Goal: Transaction & Acquisition: Purchase product/service

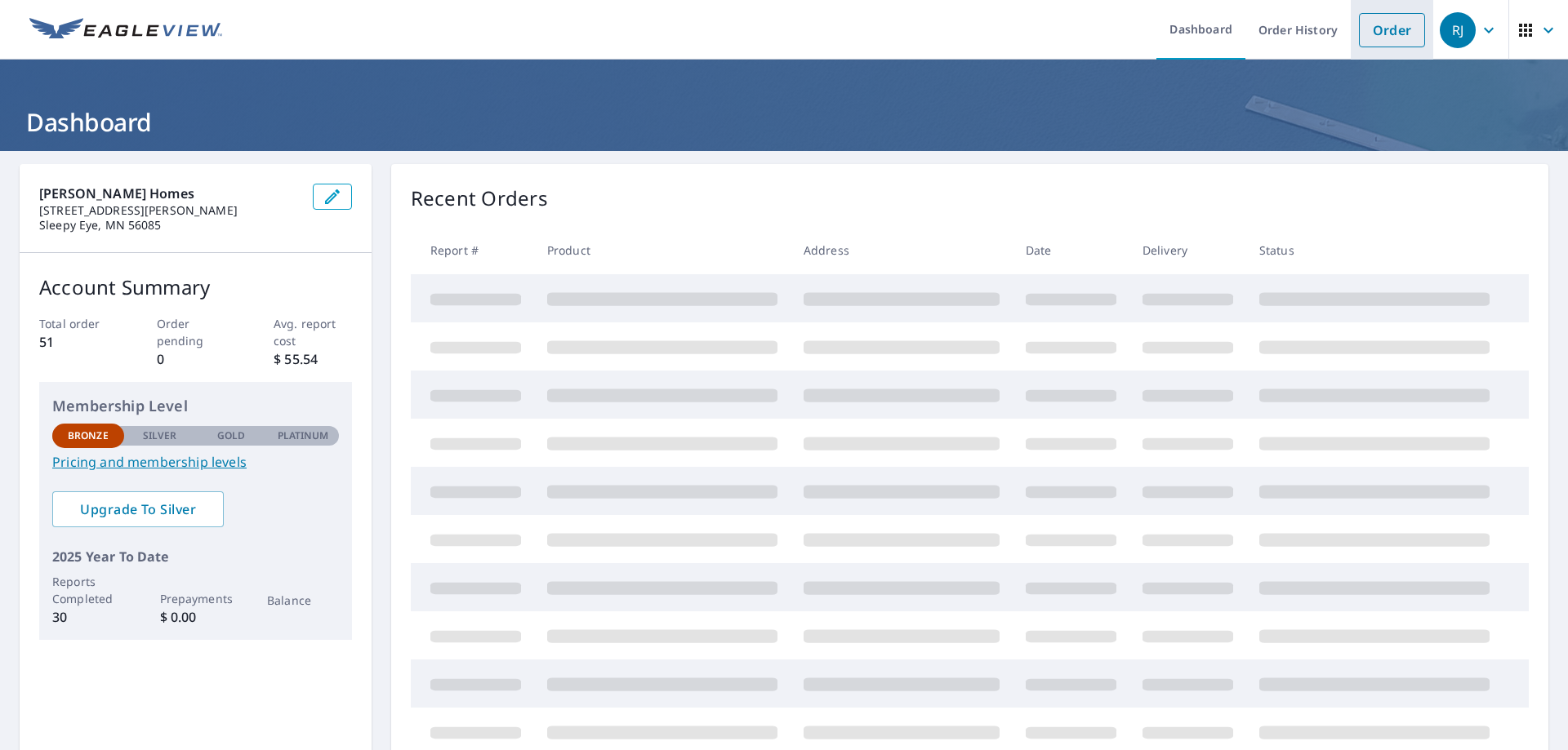
click at [1385, 28] on link "Order" at bounding box center [1392, 29] width 66 height 34
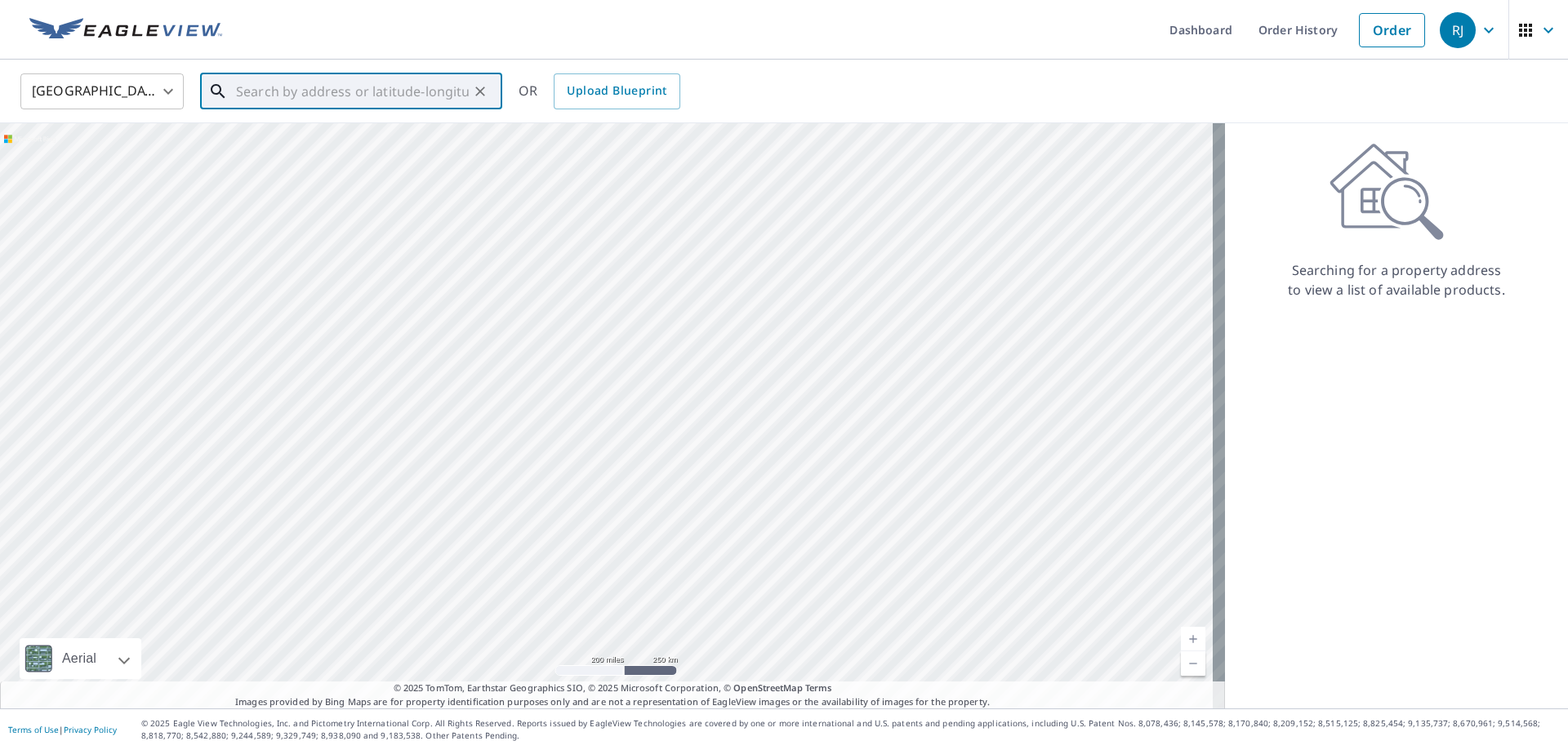
click at [302, 95] on input "text" at bounding box center [353, 92] width 233 height 46
click at [303, 131] on span "[STREET_ADDRESS]" at bounding box center [361, 138] width 256 height 19
type input "[STREET_ADDRESS]"
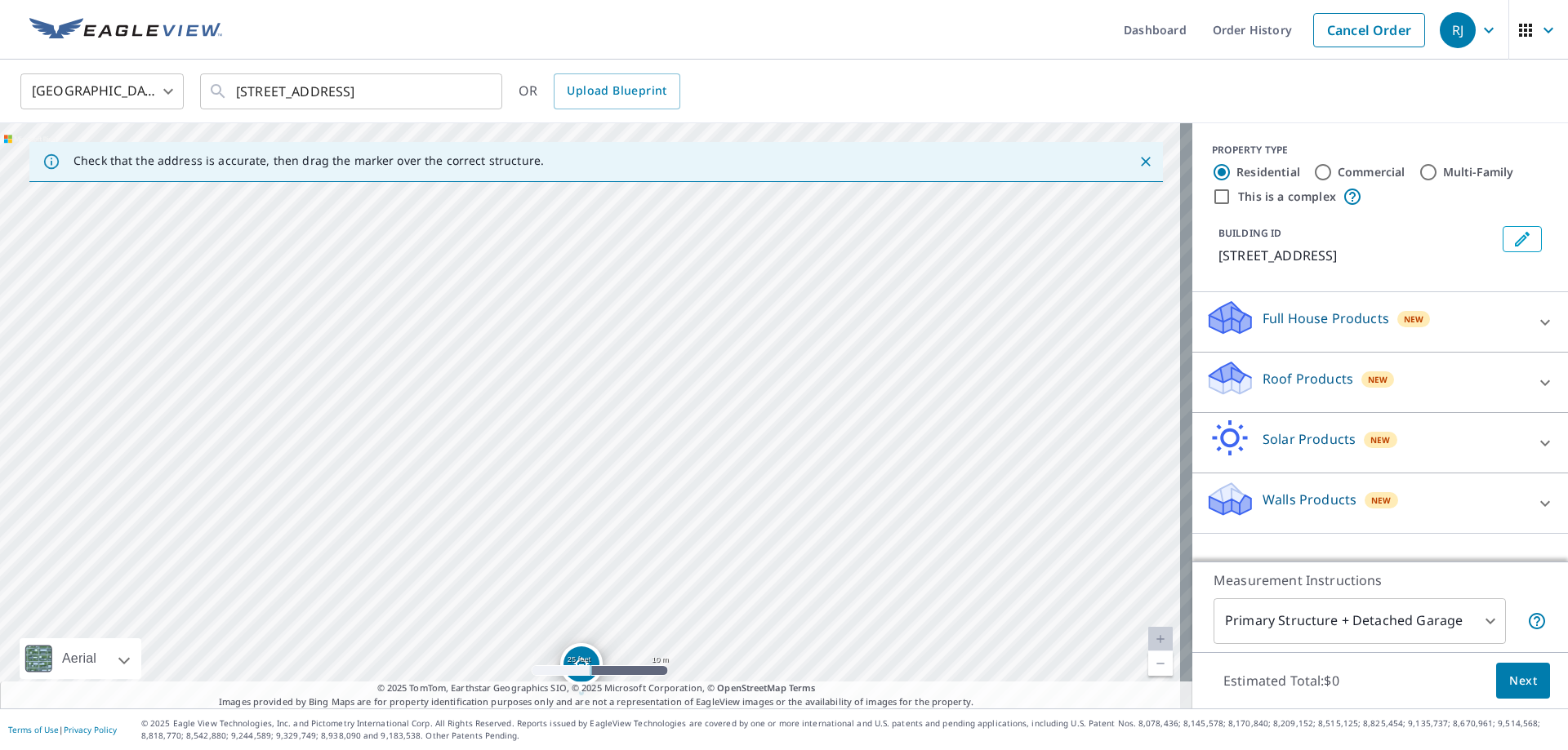
drag, startPoint x: 594, startPoint y: 305, endPoint x: 598, endPoint y: 524, distance: 219.0
click at [598, 524] on div "[STREET_ADDRESS]" at bounding box center [596, 416] width 1192 height 585
drag, startPoint x: 593, startPoint y: 572, endPoint x: 582, endPoint y: 394, distance: 178.3
click at [1539, 387] on icon at bounding box center [1544, 382] width 19 height 19
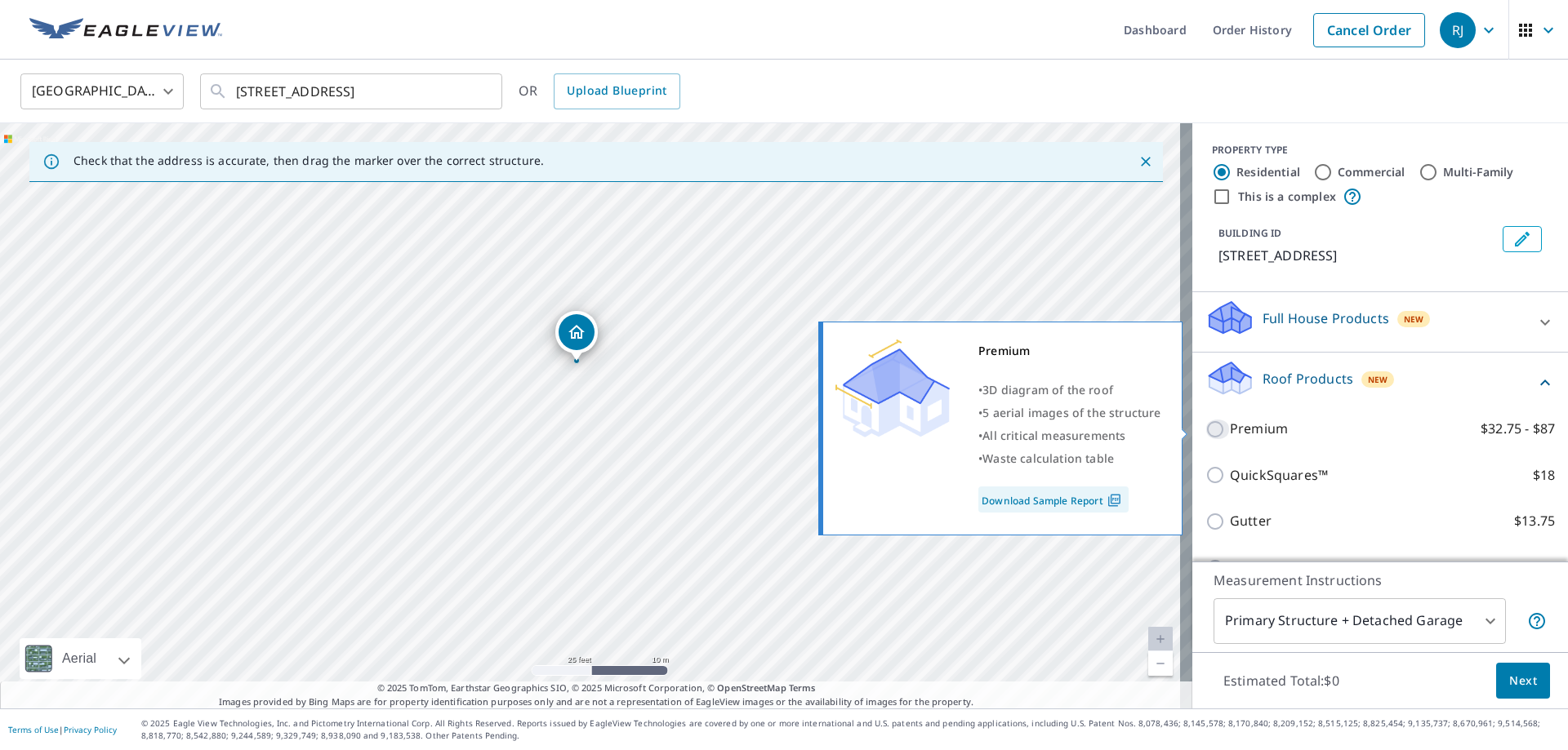
click at [1205, 428] on input "Premium $32.75 - $87" at bounding box center [1217, 429] width 25 height 19
checkbox input "true"
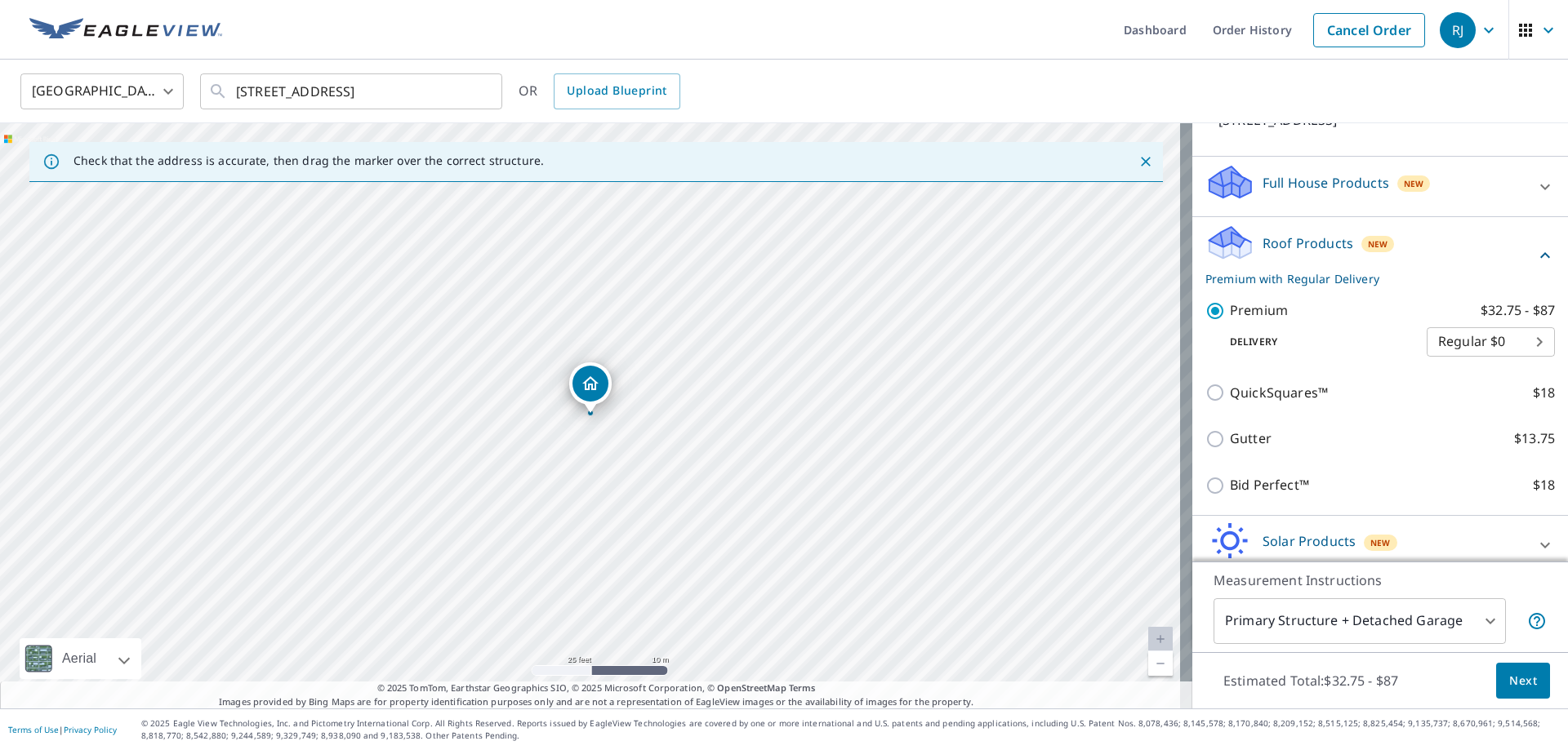
scroll to position [211, 0]
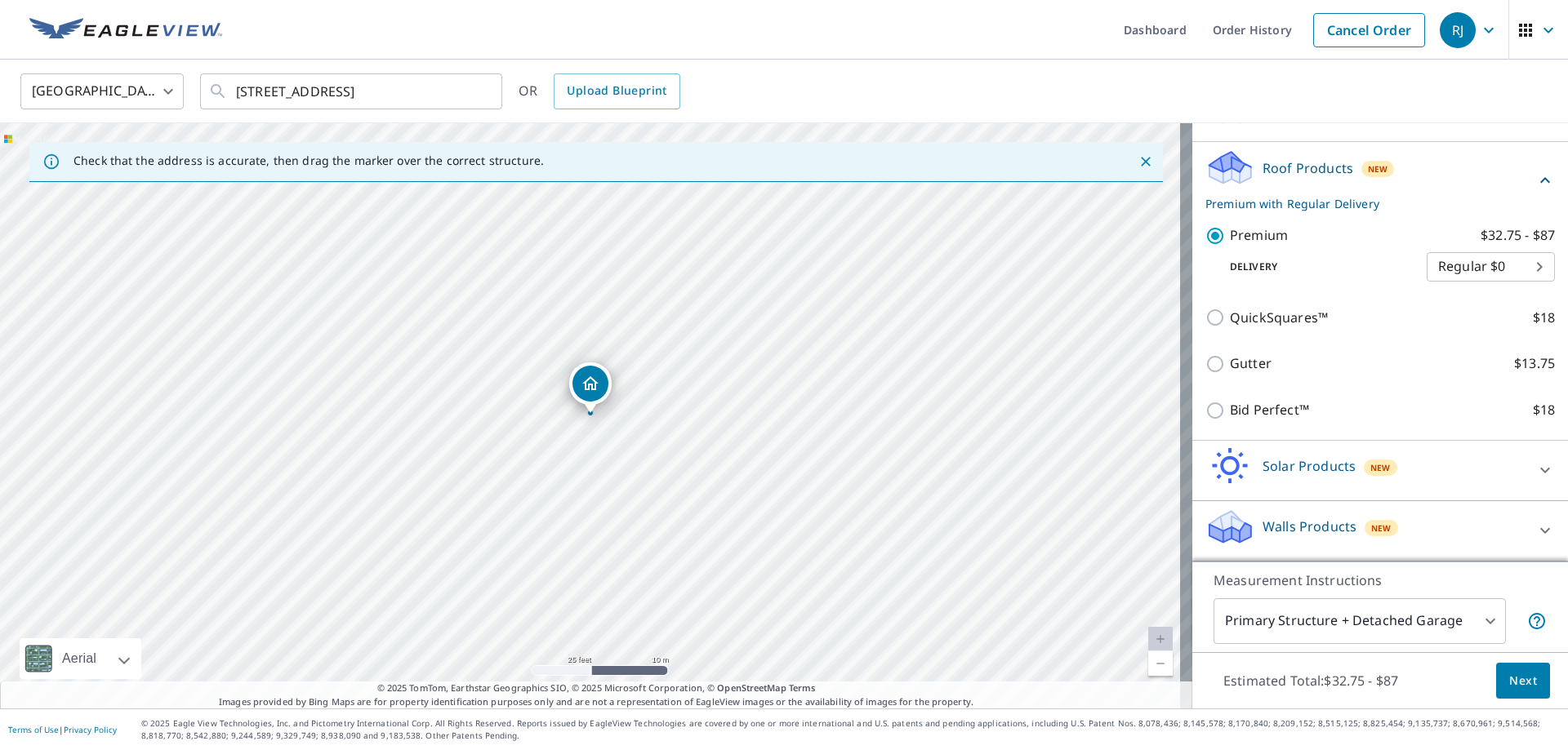
click at [1515, 683] on span "Next" at bounding box center [1523, 681] width 27 height 20
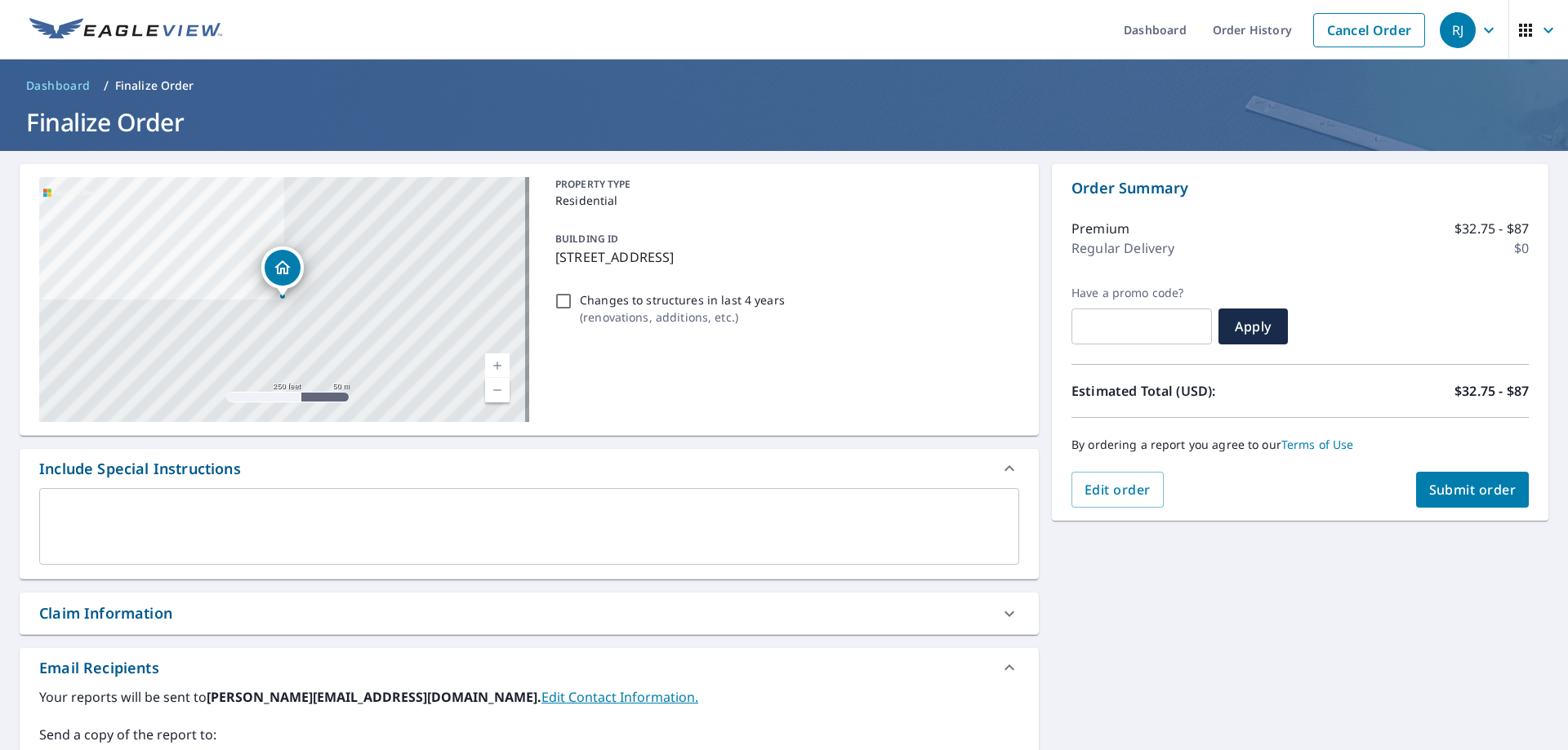
click at [163, 510] on textarea at bounding box center [528, 527] width 957 height 47
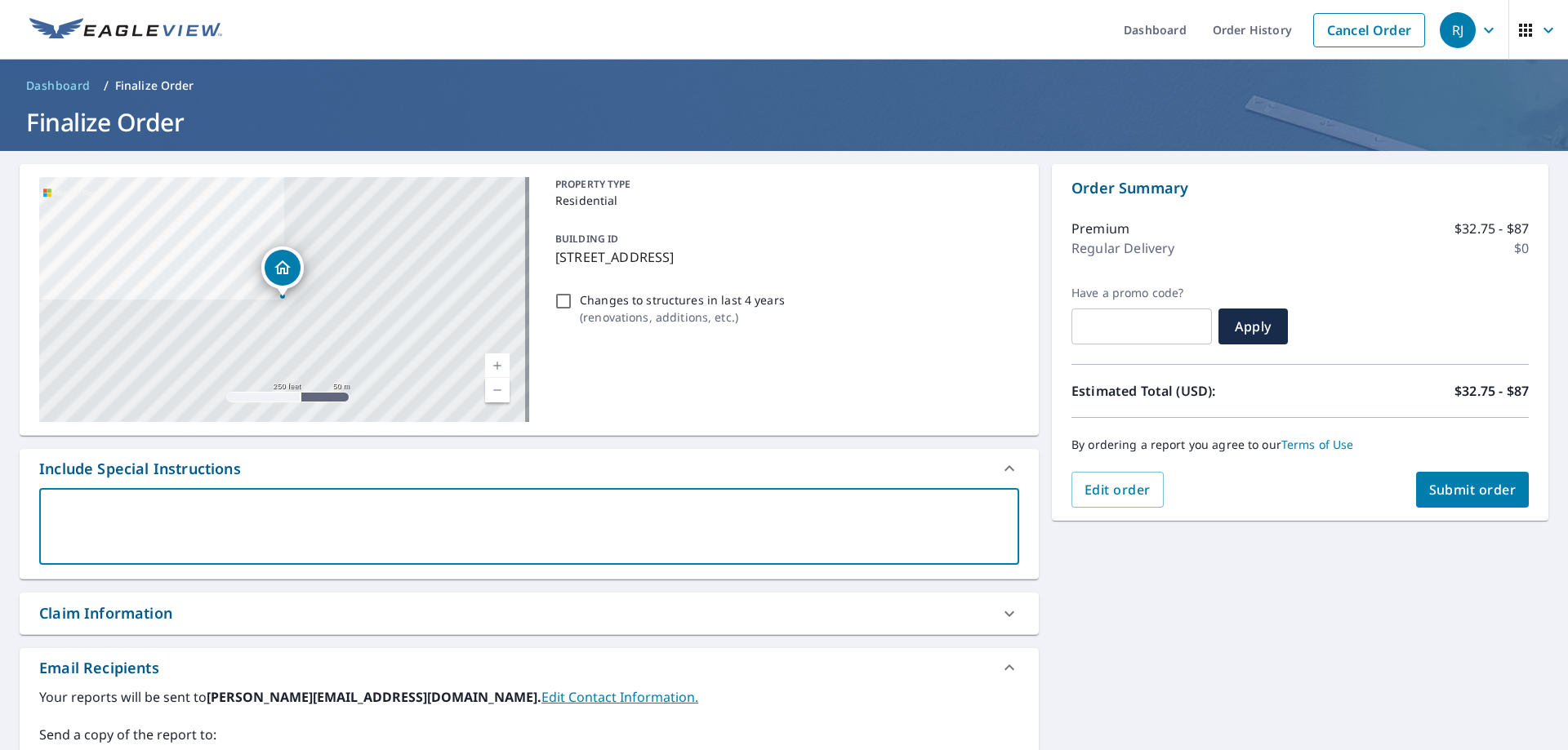
type textarea "N"
type textarea "x"
checkbox input "true"
type textarea "Ne"
type textarea "x"
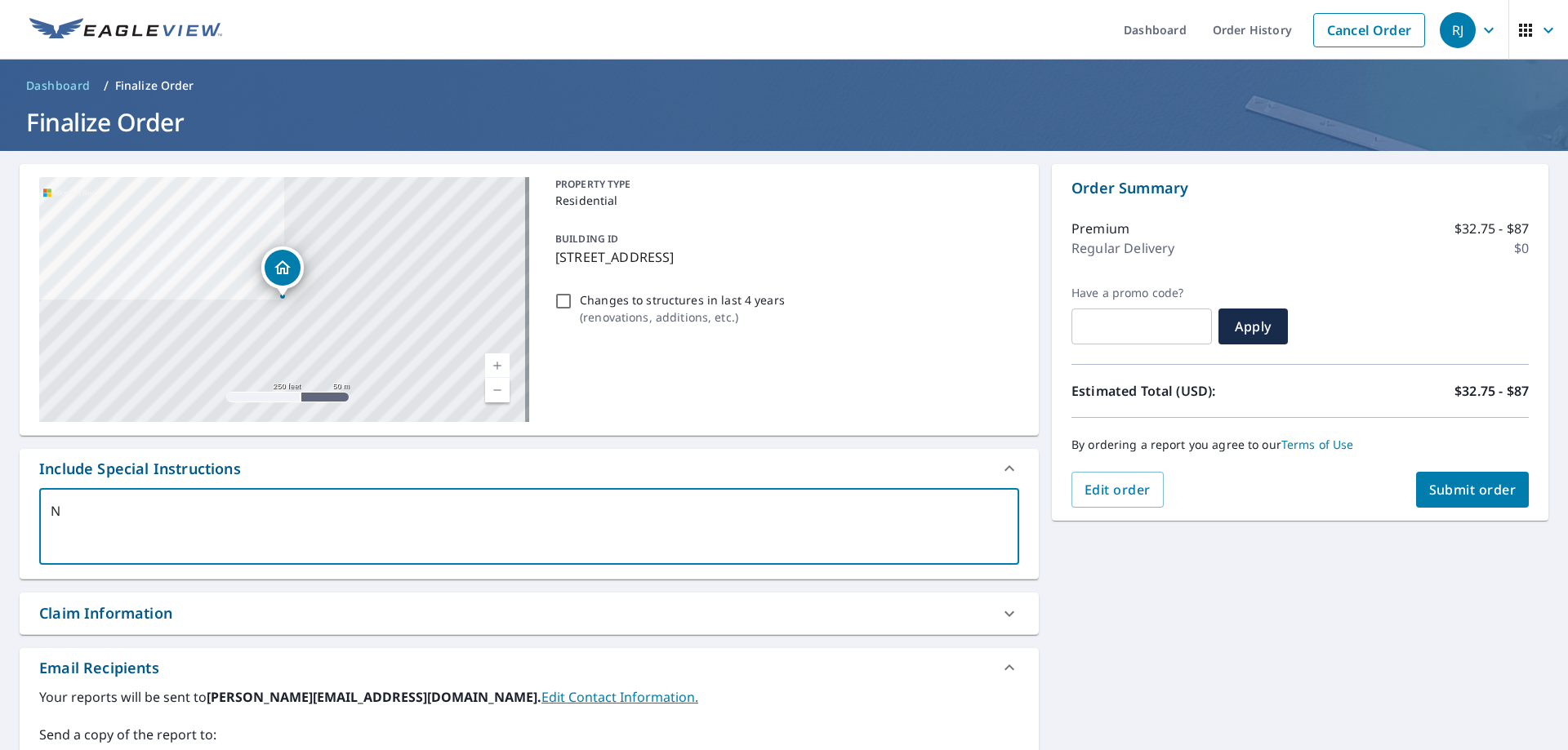
checkbox input "true"
type textarea "Nee"
type textarea "x"
checkbox input "true"
type textarea "Need"
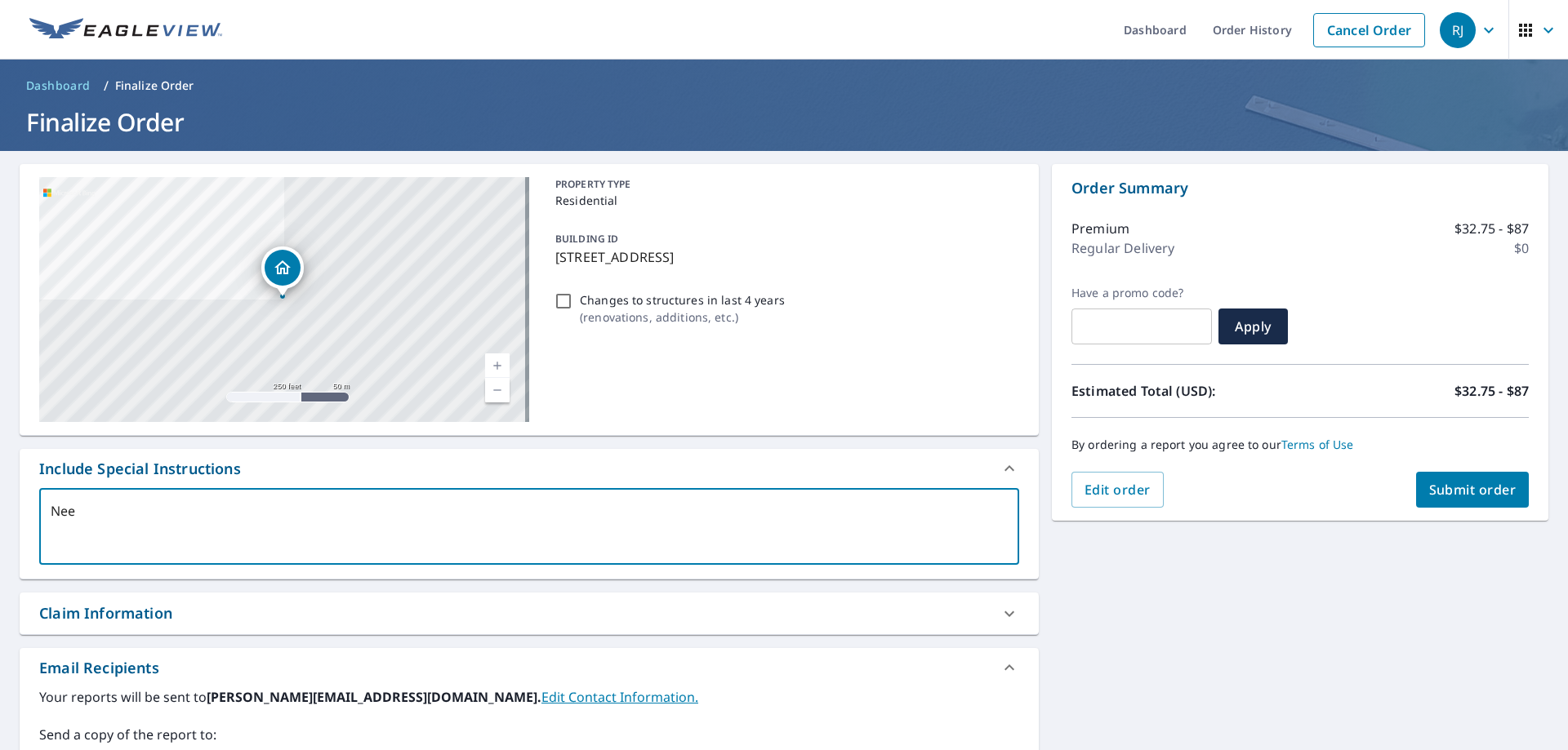
type textarea "x"
checkbox input "true"
type textarea "Need"
type textarea "x"
checkbox input "true"
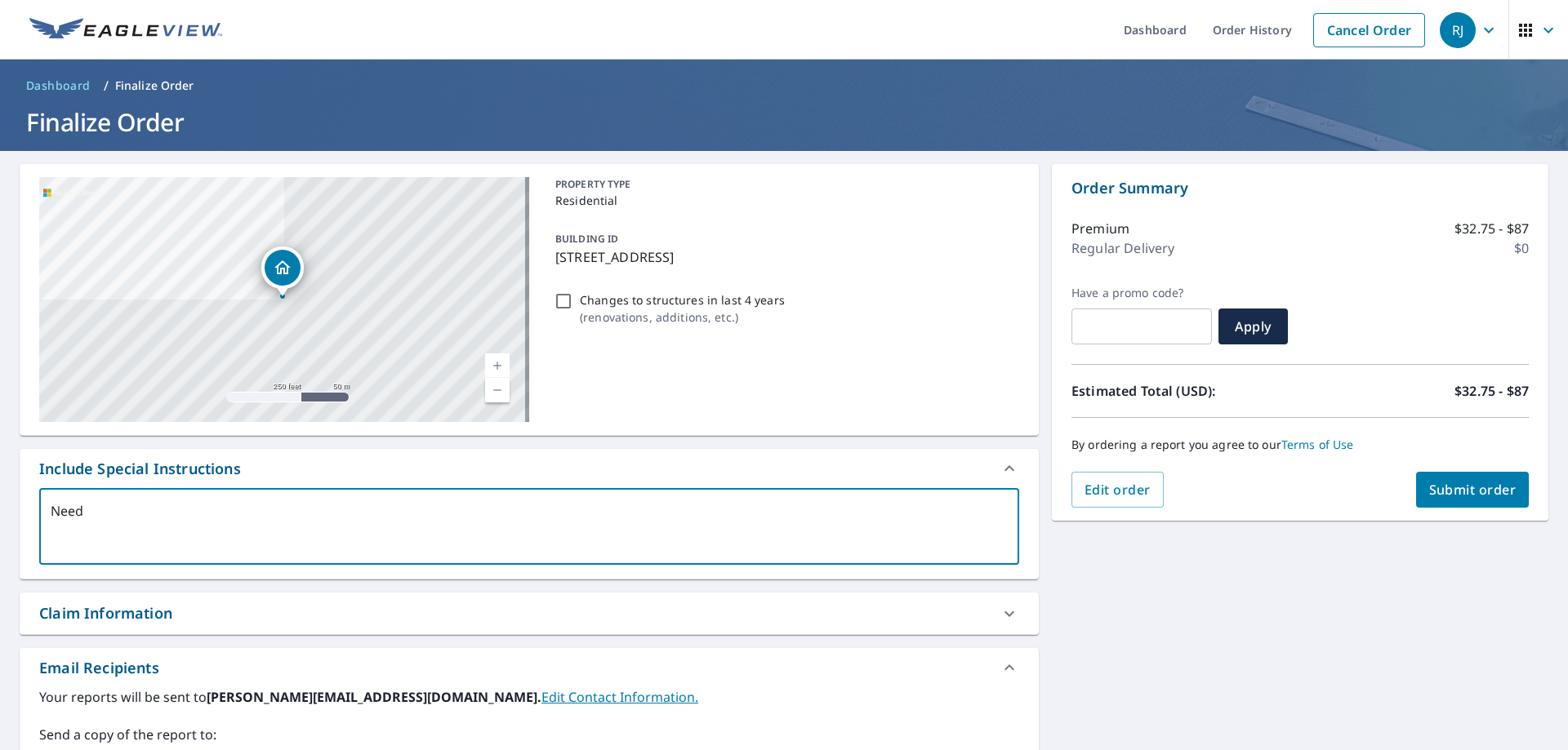
type textarea "Need r"
type textarea "x"
checkbox input "true"
type textarea "Need ro"
type textarea "x"
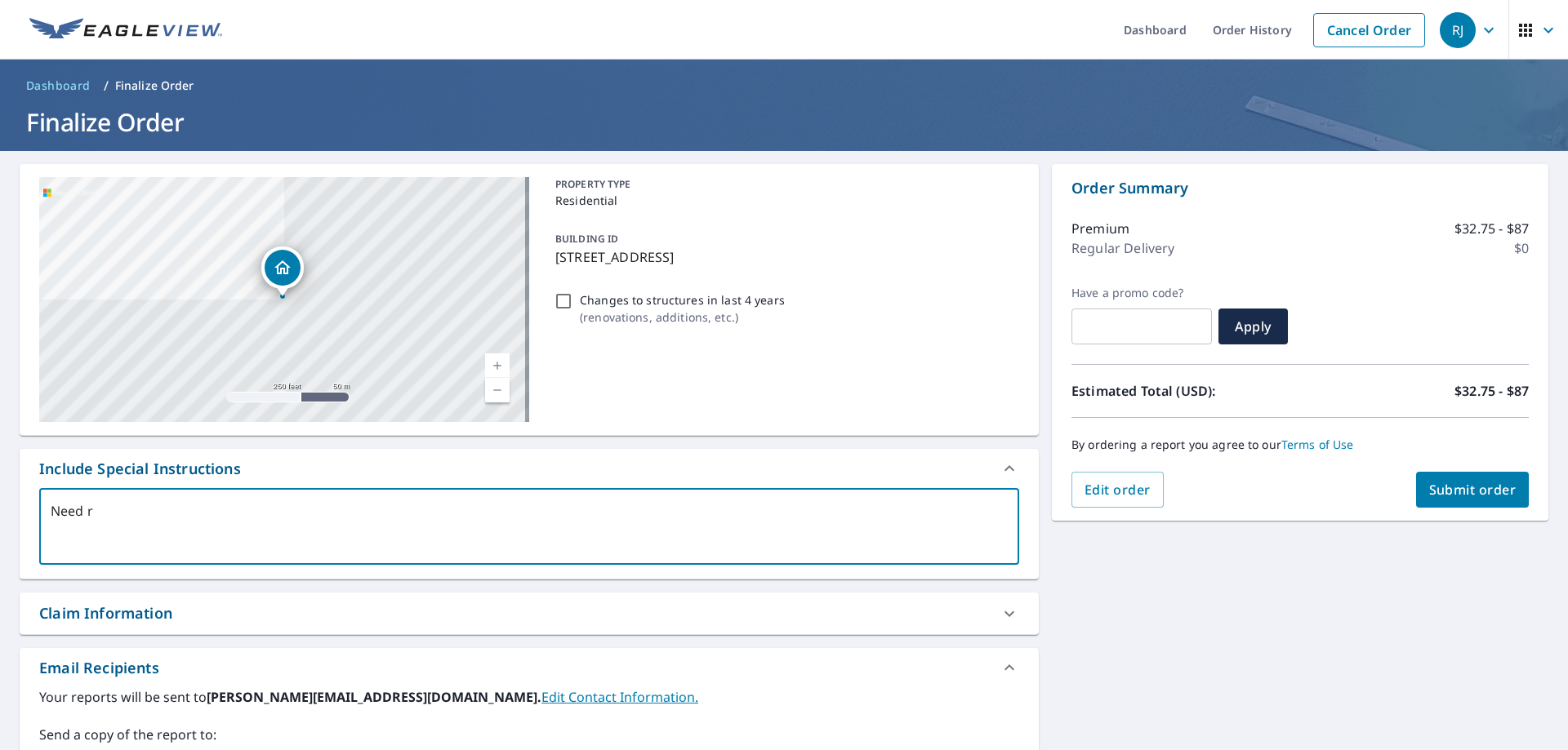
checkbox input "true"
type textarea "Need roo"
type textarea "x"
checkbox input "true"
type textarea "Need roof"
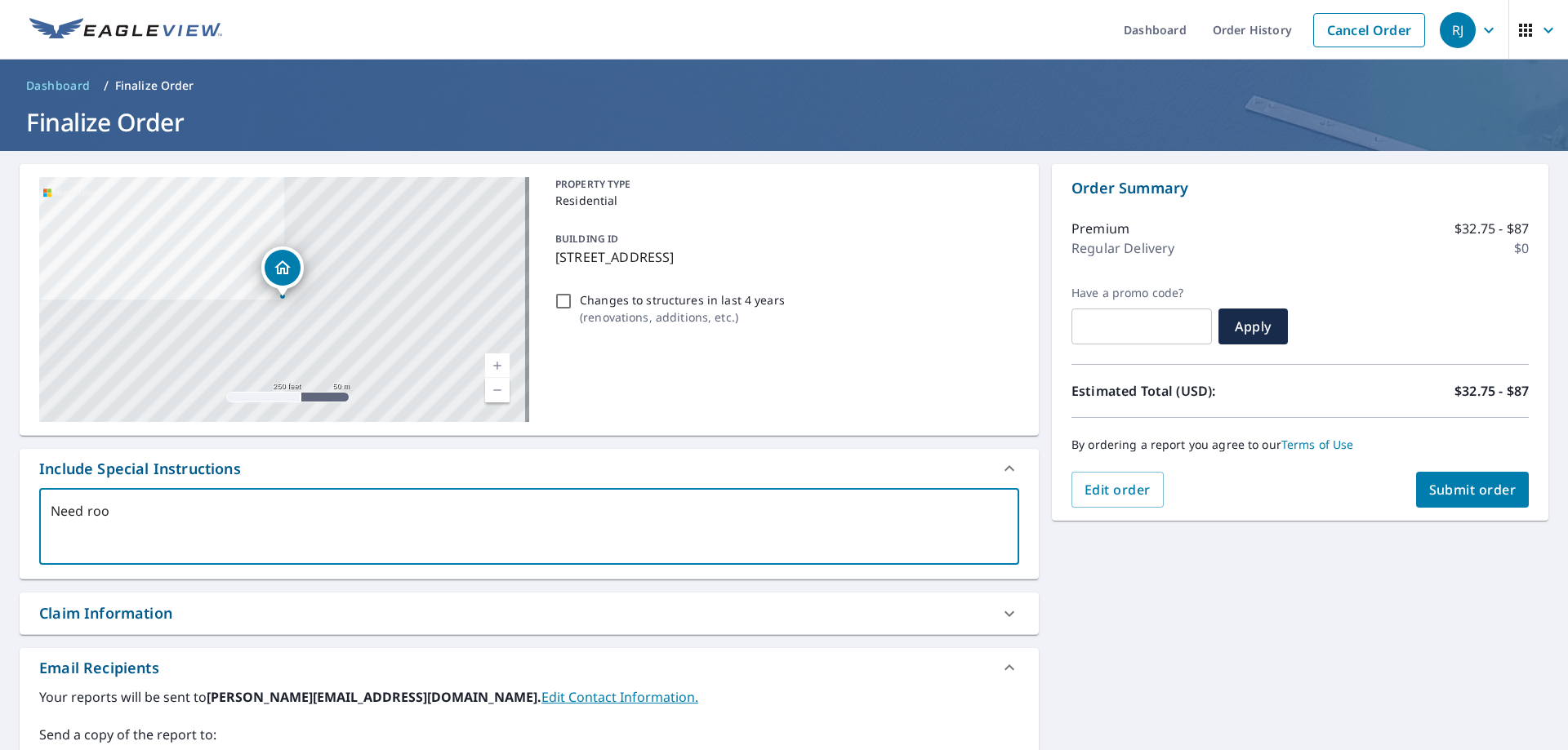
type textarea "x"
checkbox input "true"
type textarea "Need roof"
type textarea "x"
checkbox input "true"
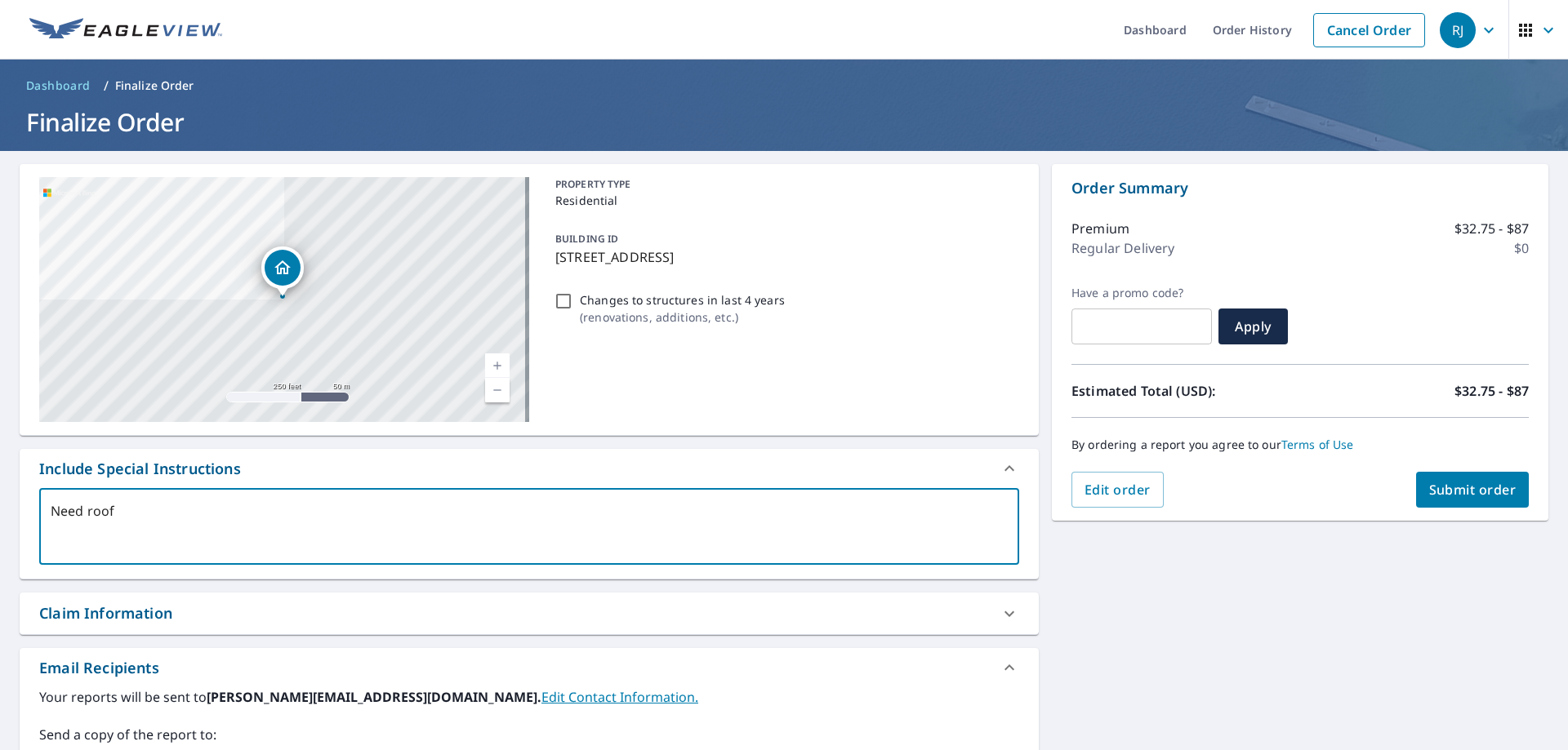
type textarea "Need roof r"
type textarea "x"
checkbox input "true"
type textarea "Need roof re"
type textarea "x"
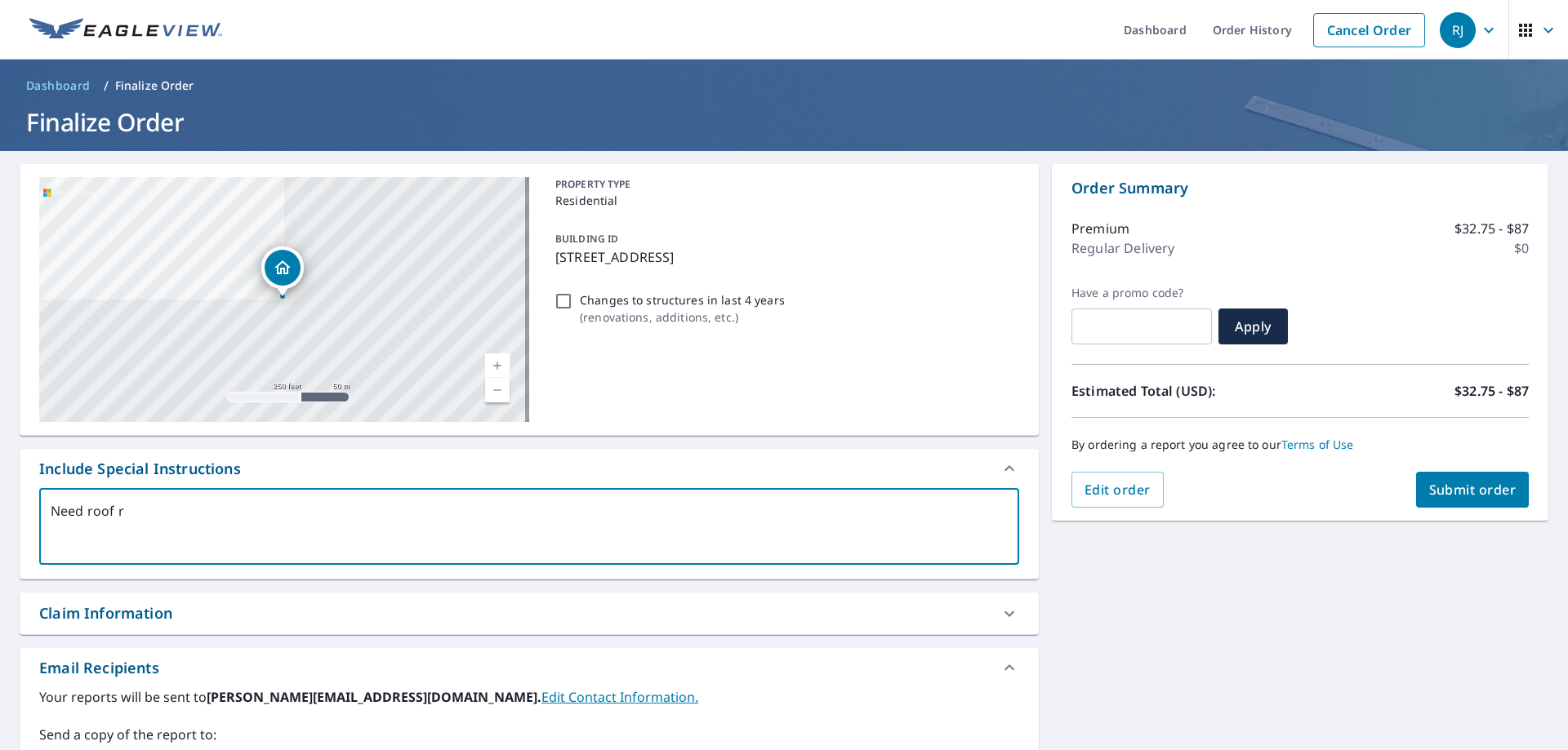
checkbox input "true"
type textarea "Need roof rep"
type textarea "x"
checkbox input "true"
type textarea "Need roof repo"
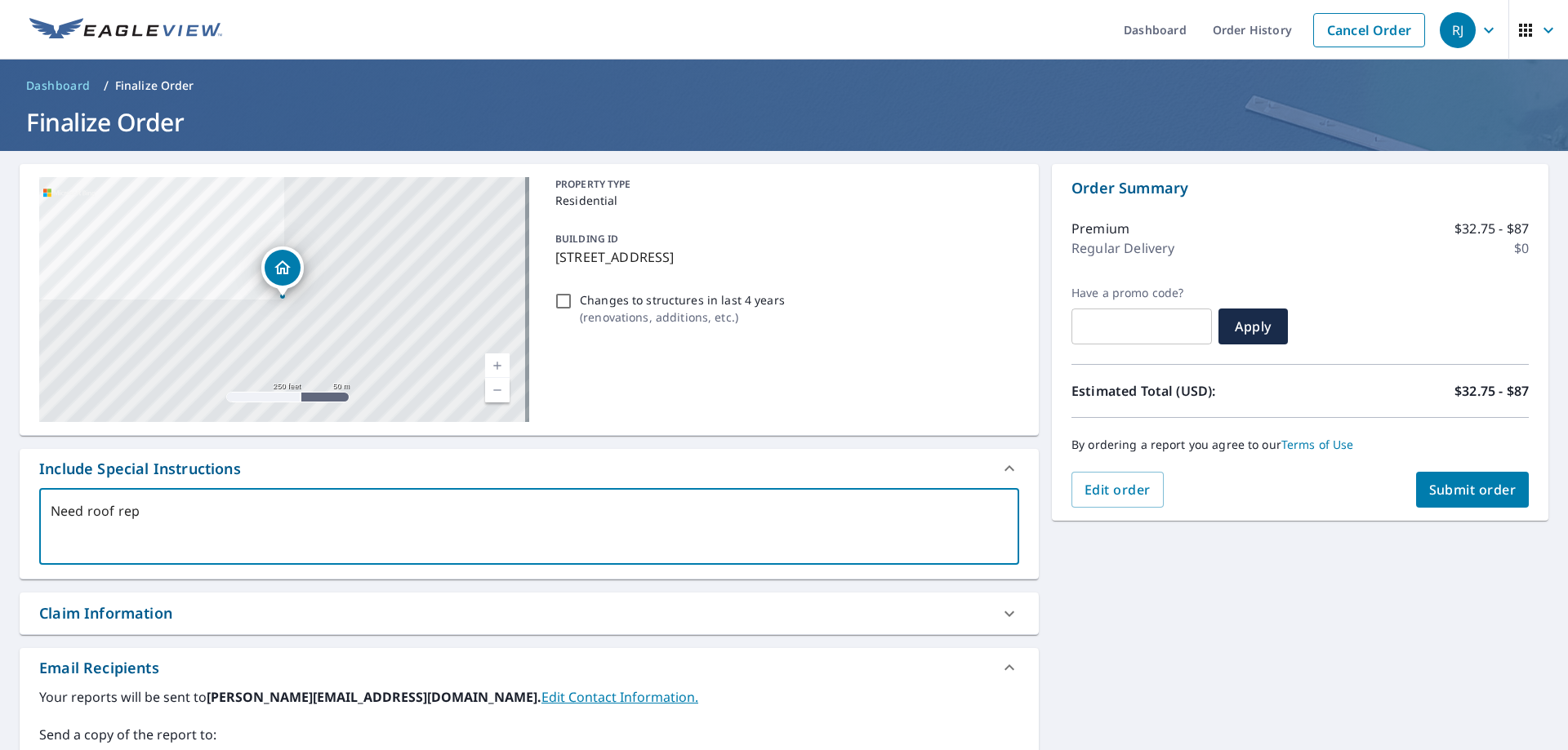
type textarea "x"
checkbox input "true"
type textarea "Need roof repor"
type textarea "x"
checkbox input "true"
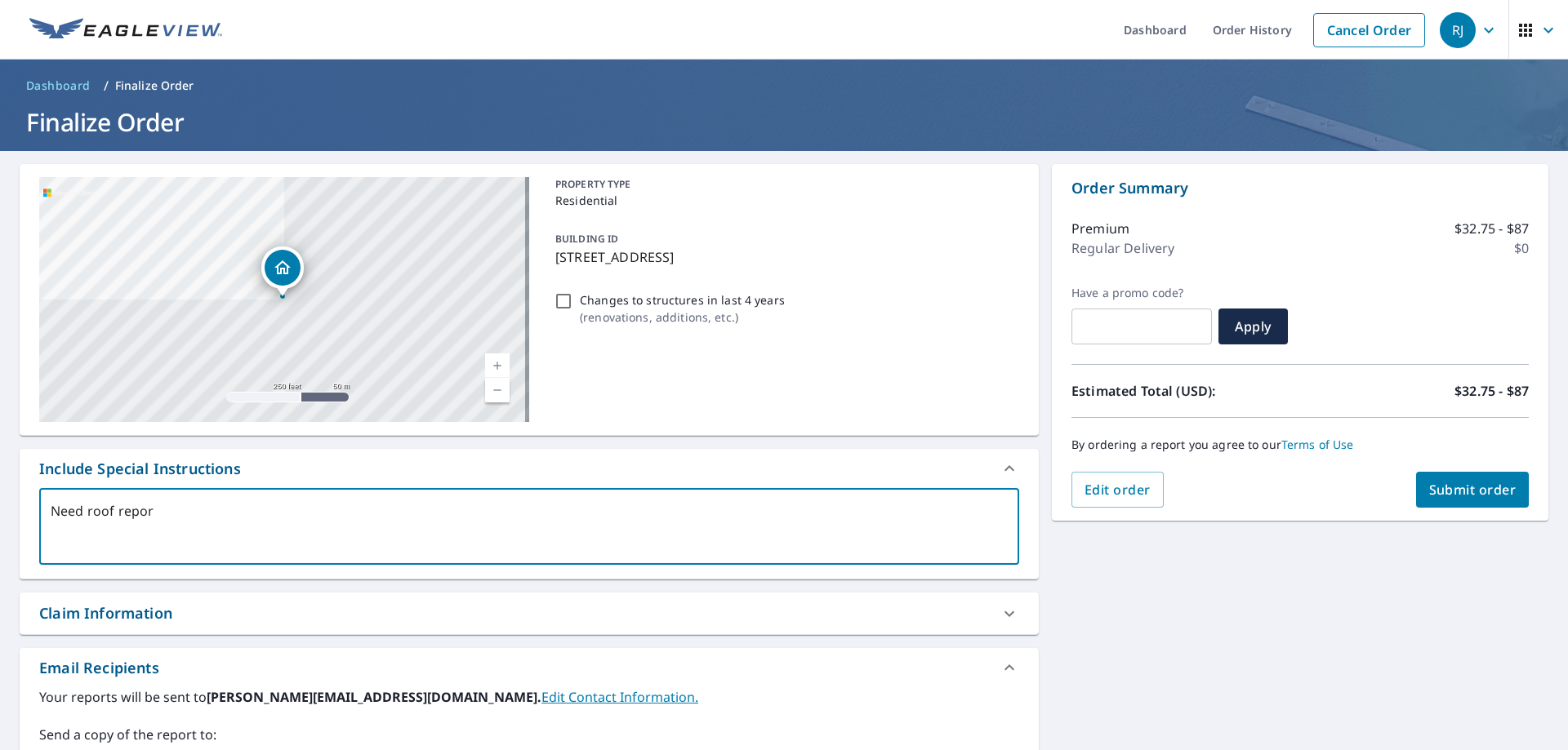
type textarea "Need roof report"
type textarea "x"
checkbox input "true"
type textarea "Need roof report"
type textarea "x"
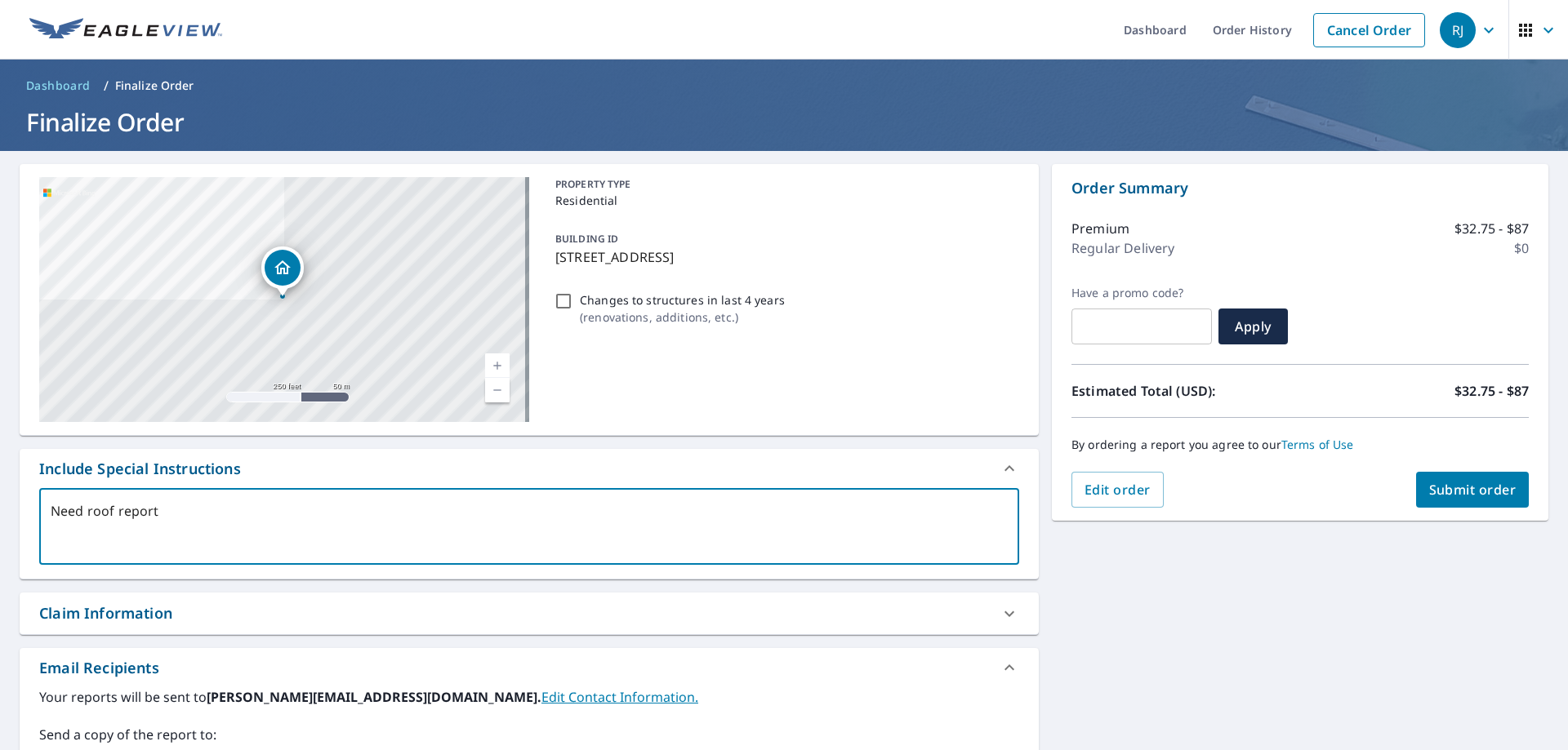
checkbox input "true"
type textarea "Need roof report f"
type textarea "x"
checkbox input "true"
type textarea "Need roof report fo"
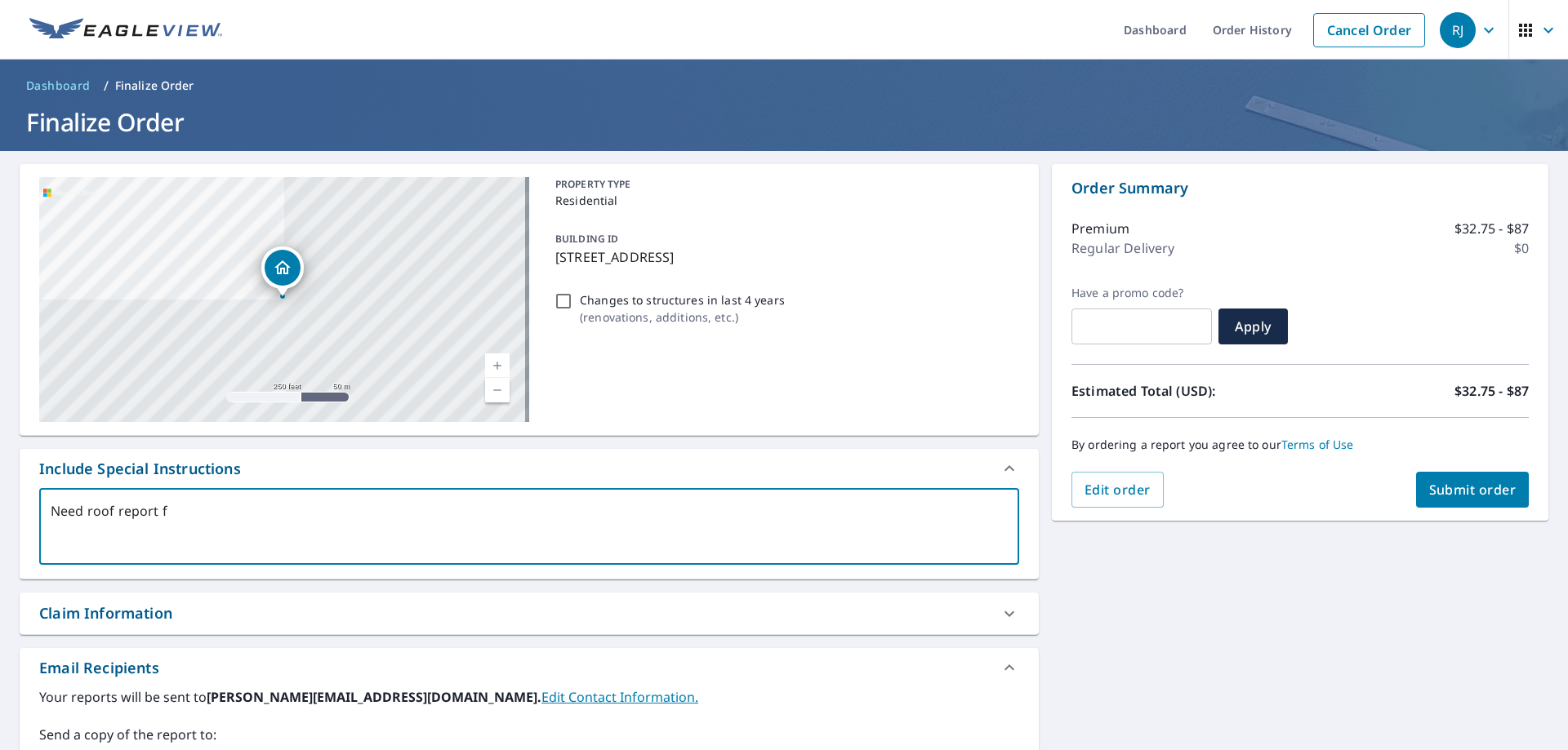
type textarea "x"
checkbox input "true"
type textarea "Need roof report for"
type textarea "x"
checkbox input "true"
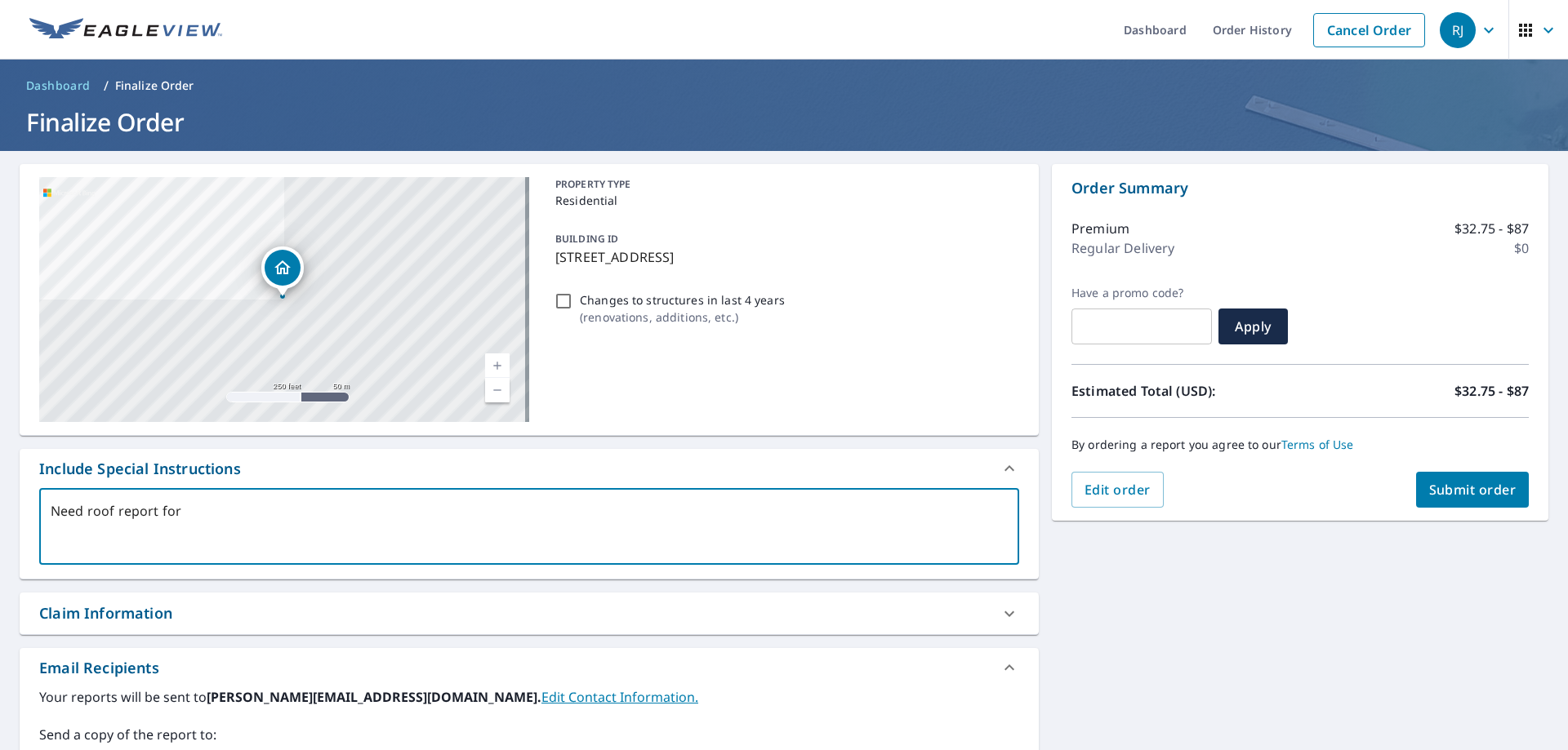
type textarea "Need roof report for"
type textarea "x"
checkbox input "true"
type textarea "Need roof report for a"
type textarea "x"
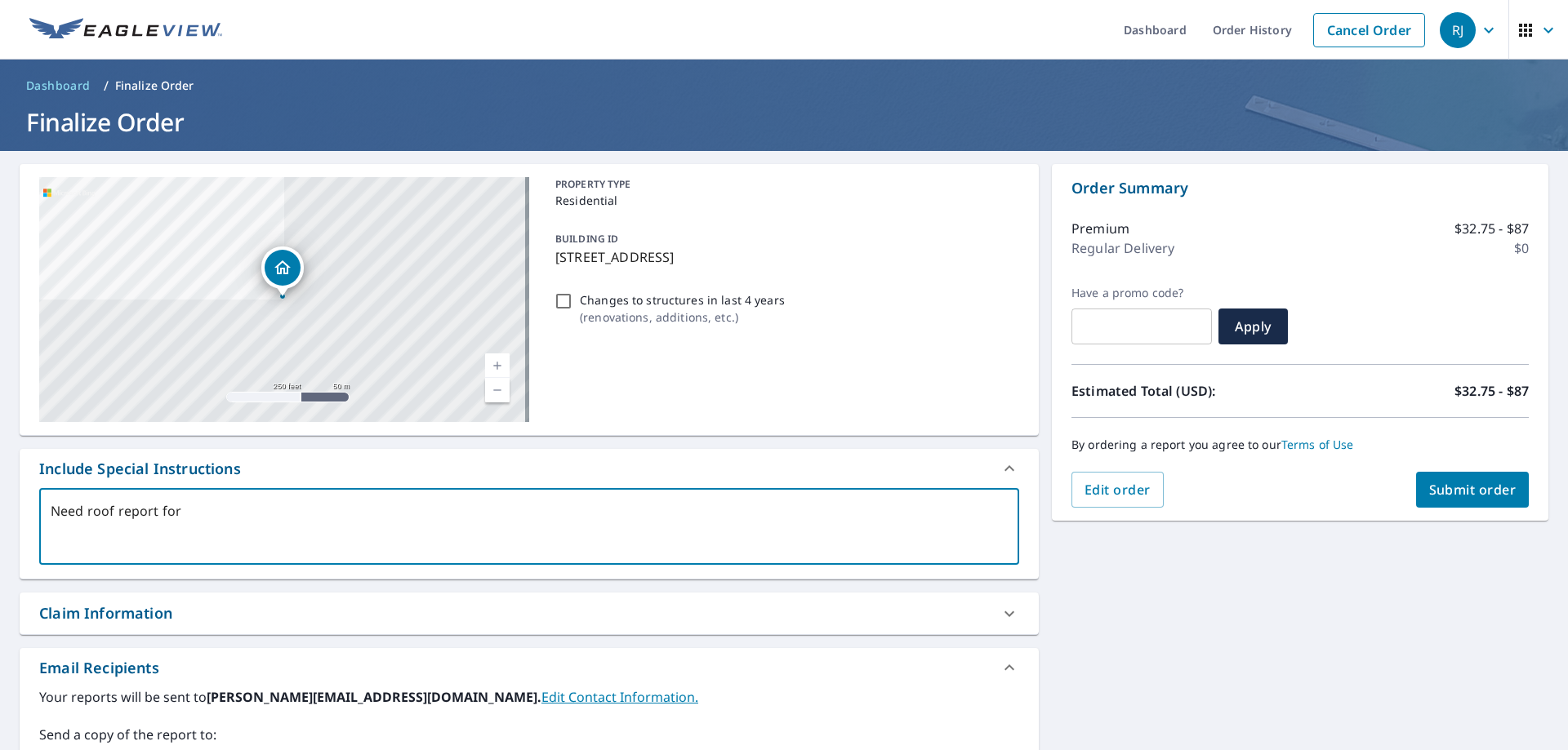
checkbox input "true"
type textarea "Need roof report for a"
type textarea "x"
checkbox input "true"
type textarea "Need roof report for a s"
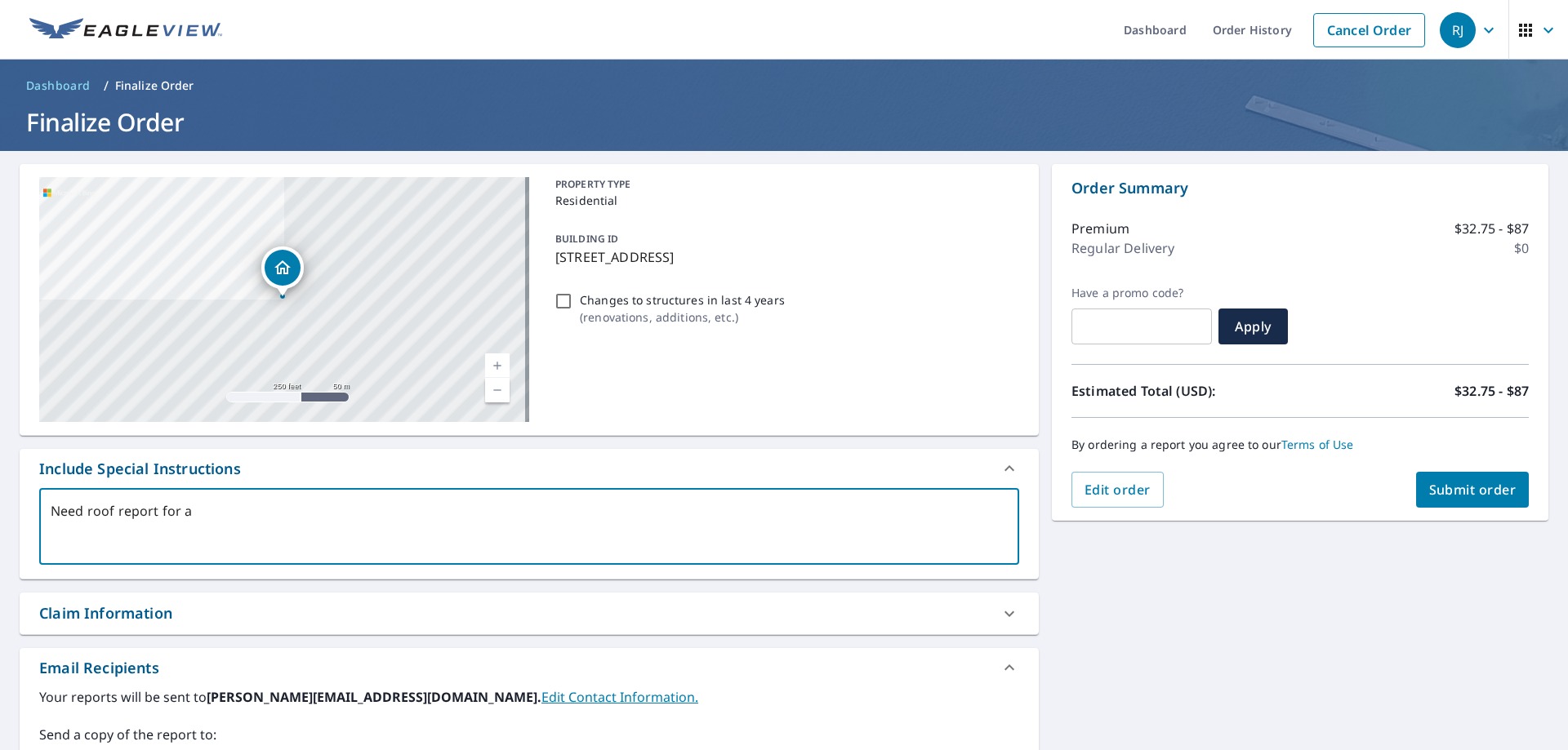
type textarea "x"
checkbox input "true"
type textarea "Need roof report for a sh"
type textarea "x"
checkbox input "true"
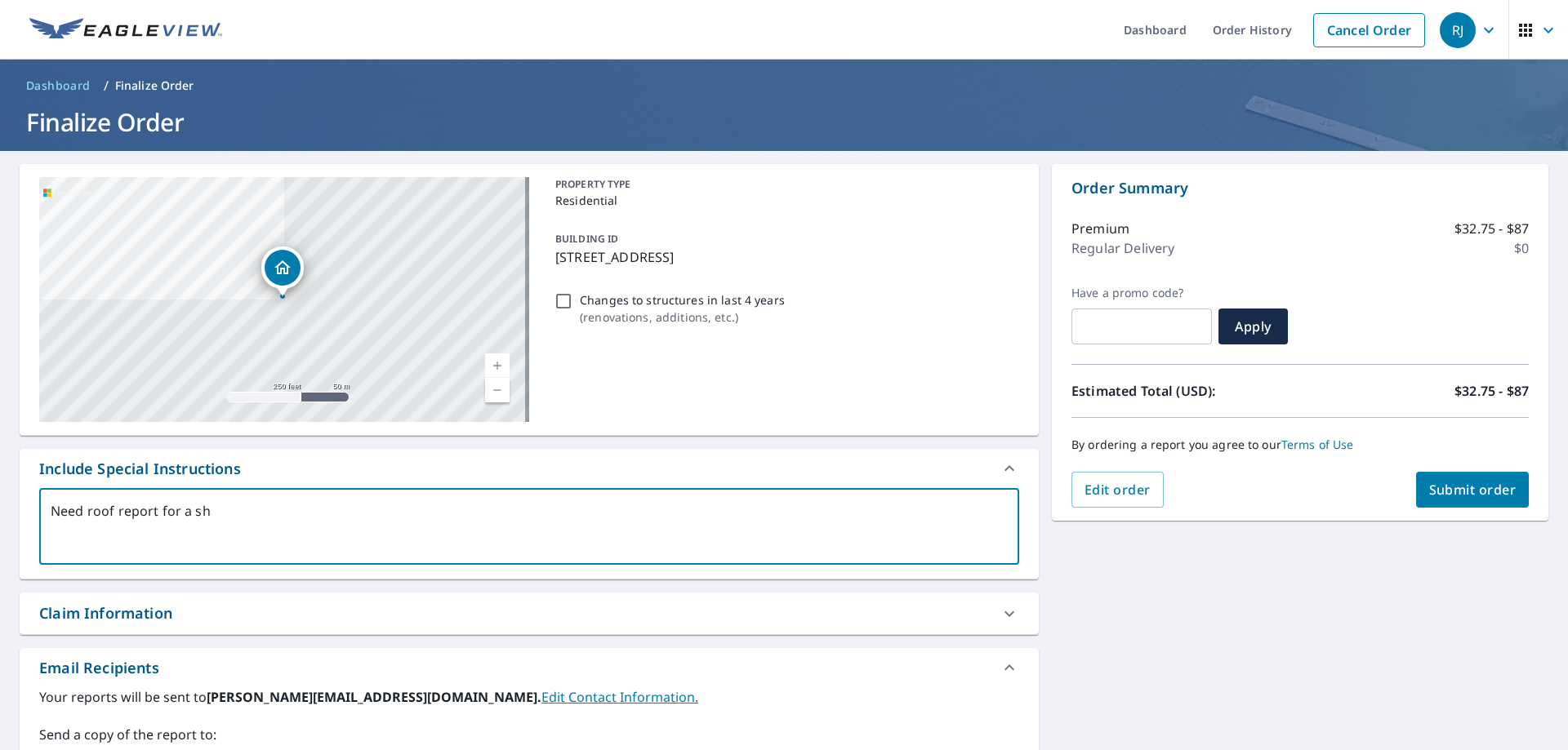
type textarea "Need roof report for a shi"
type textarea "x"
checkbox input "true"
type textarea "Need roof report for a shin"
type textarea "x"
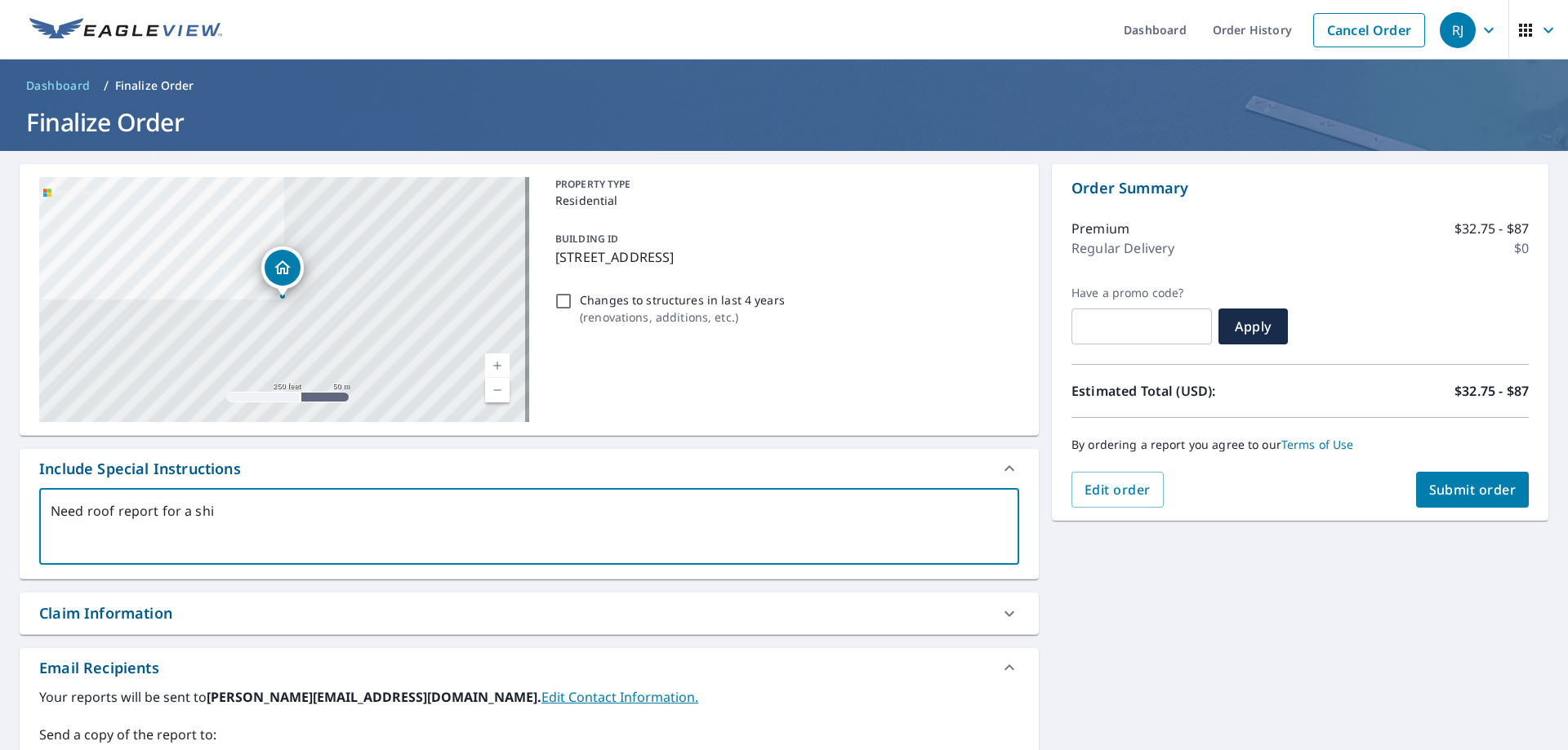
checkbox input "true"
type textarea "Need roof report for a shing"
type textarea "x"
checkbox input "true"
type textarea "Need roof report for a shingl"
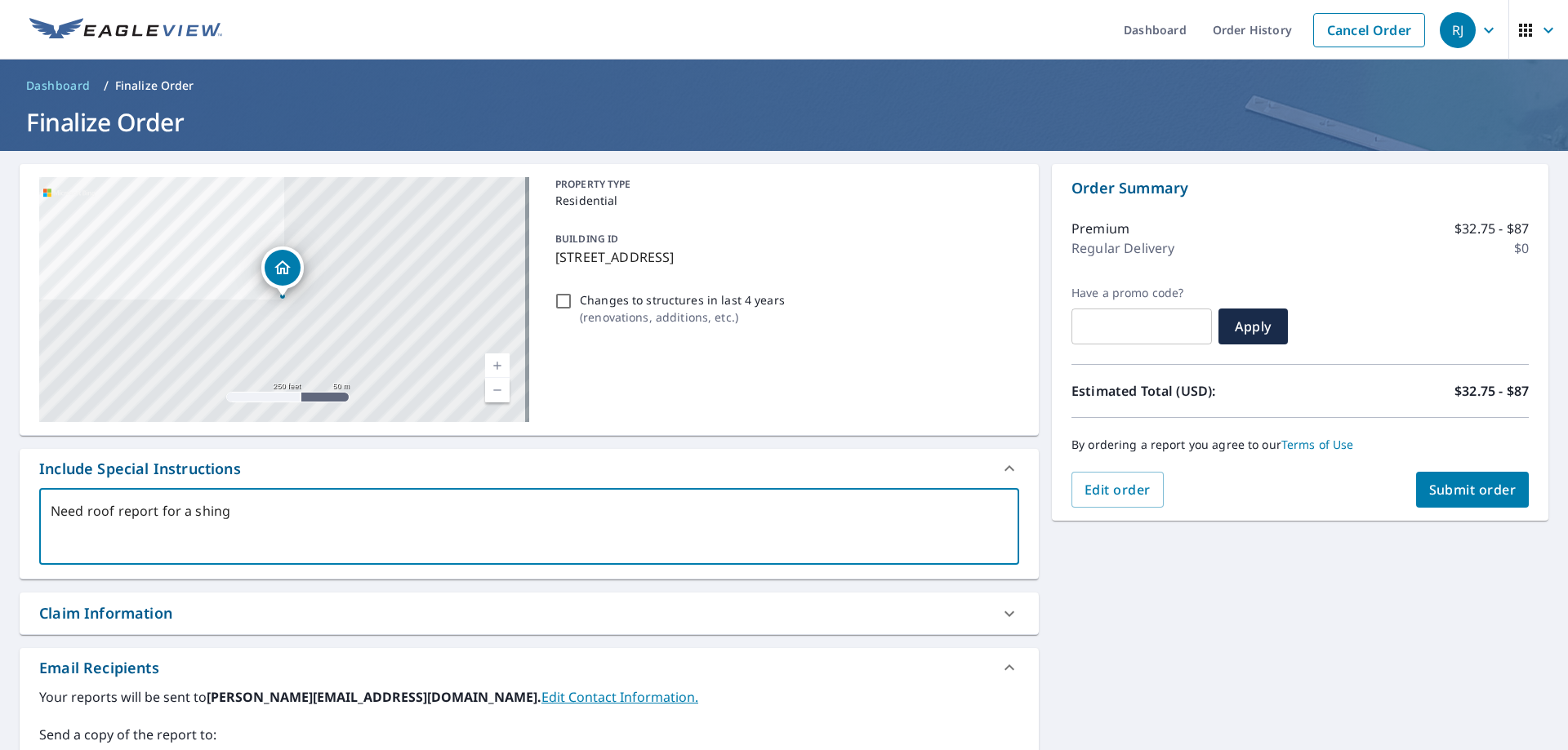
type textarea "x"
checkbox input "true"
type textarea "Need roof report for a shingle"
type textarea "x"
checkbox input "true"
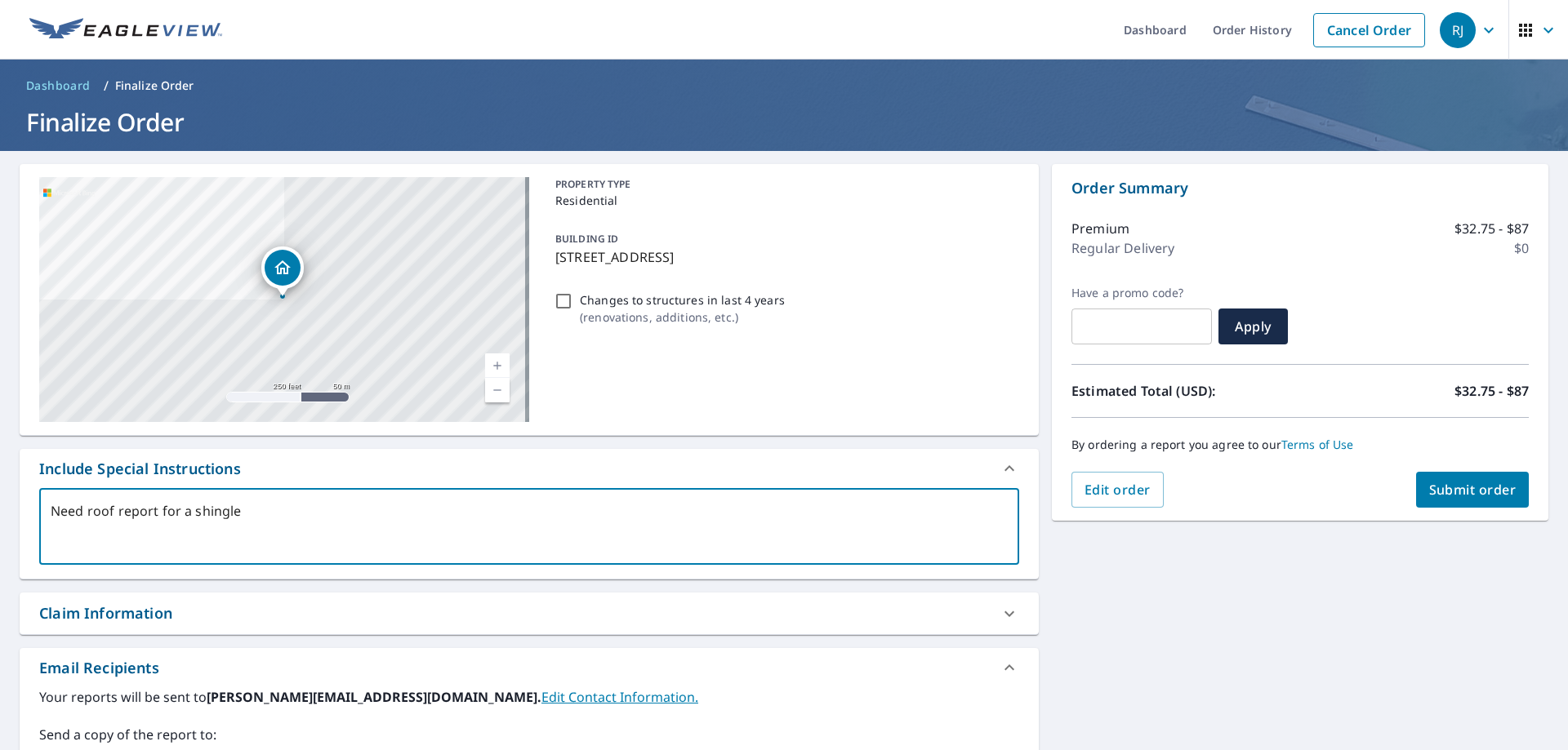
type textarea "Need roof report for a shingle"
type textarea "x"
checkbox input "true"
type textarea "Need roof report for a shingle e"
type textarea "x"
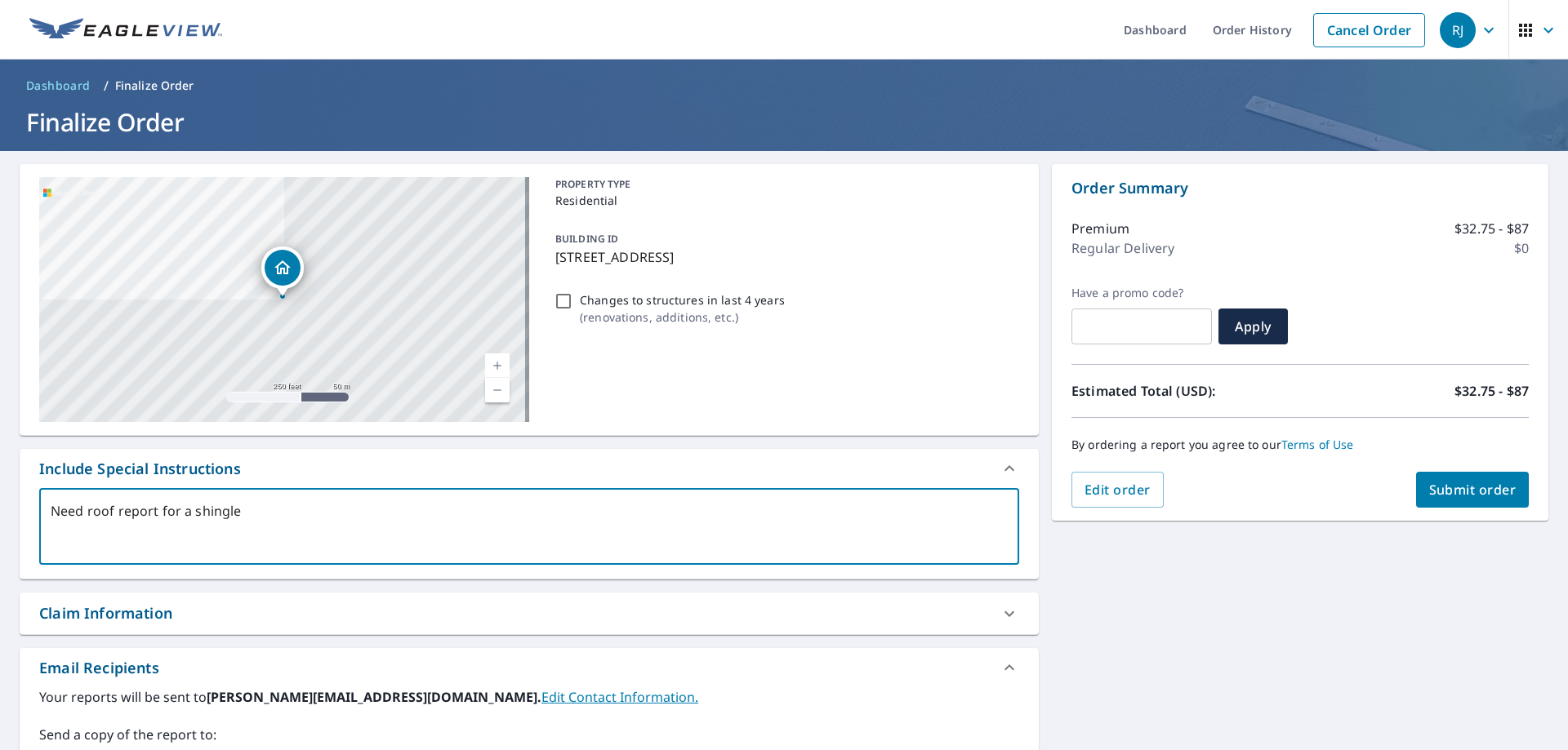
checkbox input "true"
type textarea "Need roof report for a shingle es"
type textarea "x"
checkbox input "true"
type textarea "Need roof report for a shingle est"
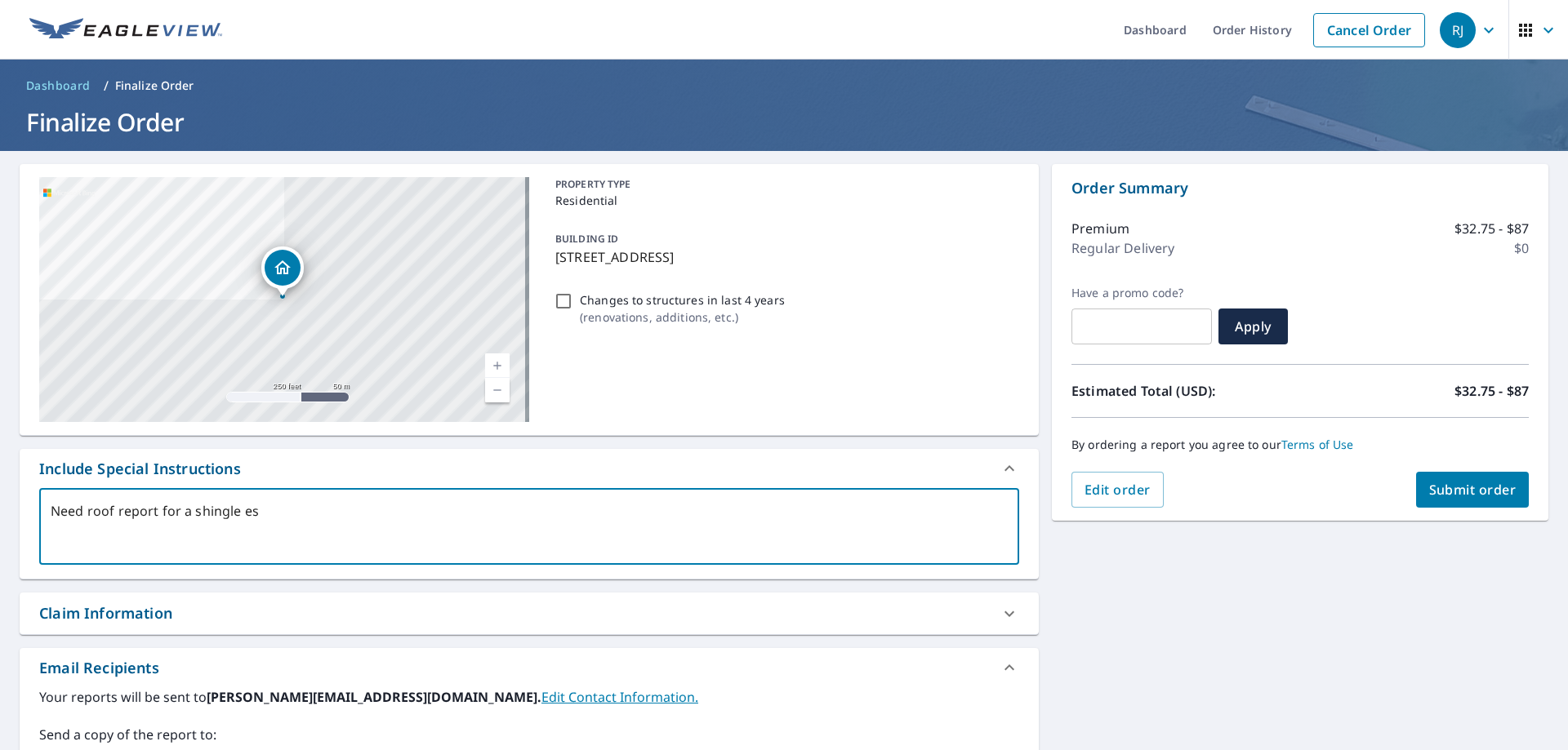
type textarea "x"
checkbox input "true"
type textarea "Need roof report for a shingle esti"
type textarea "x"
checkbox input "true"
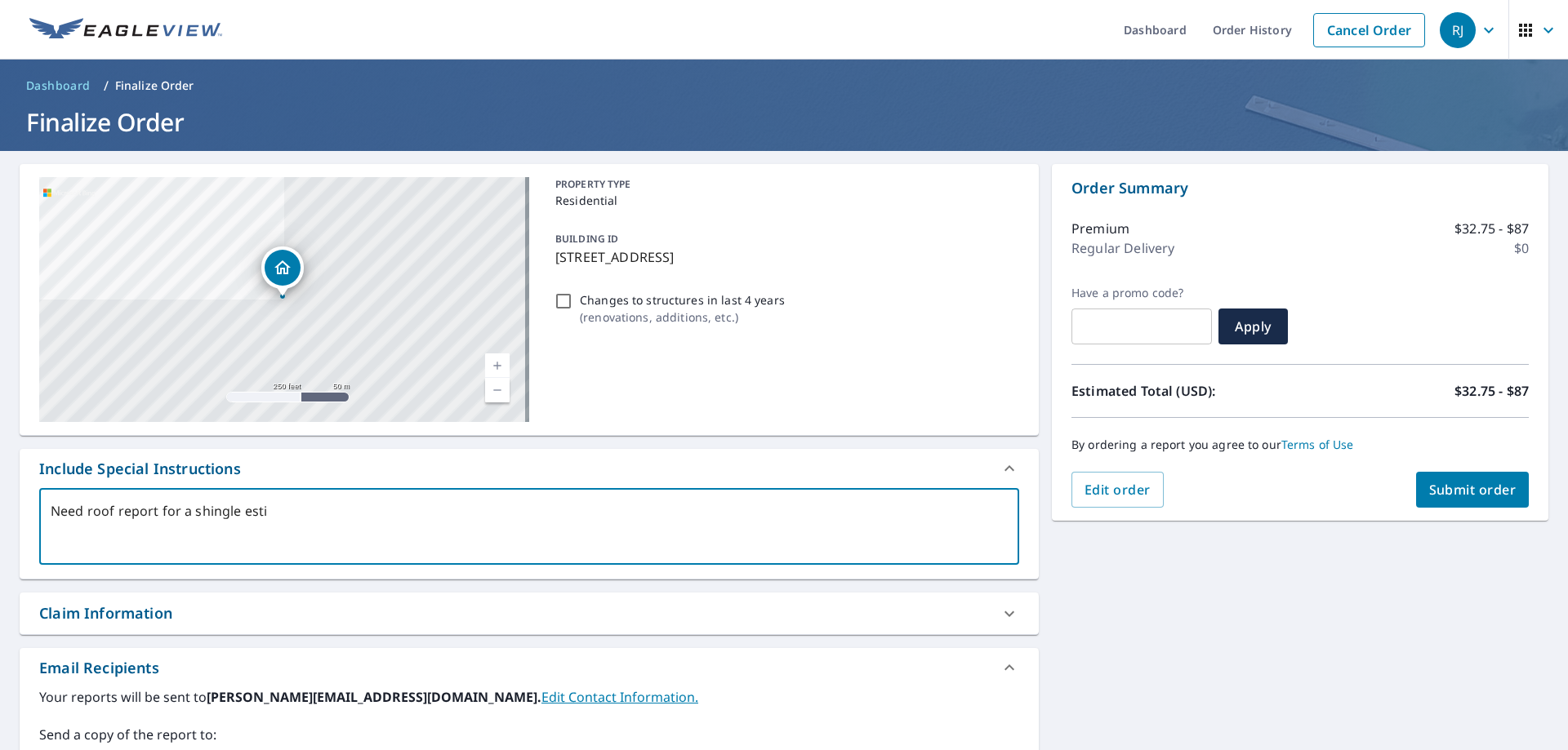
type textarea "Need roof report for a shingle estim"
type textarea "x"
checkbox input "true"
type textarea "Need roof report for a shingle estima"
type textarea "x"
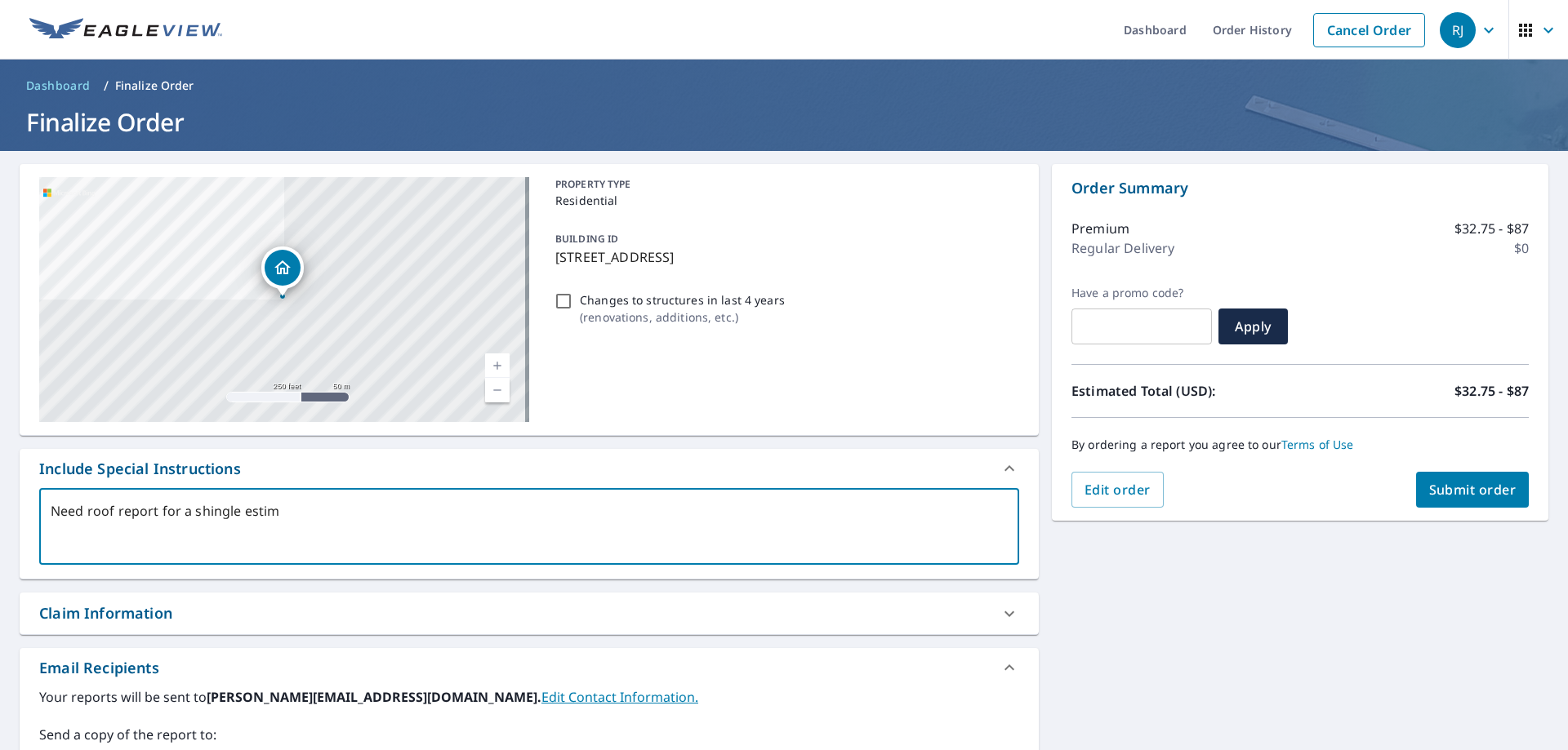
checkbox input "true"
type textarea "Need roof report for a shingle estimat"
type textarea "x"
checkbox input "true"
type textarea "Need roof report for a shingle estimate"
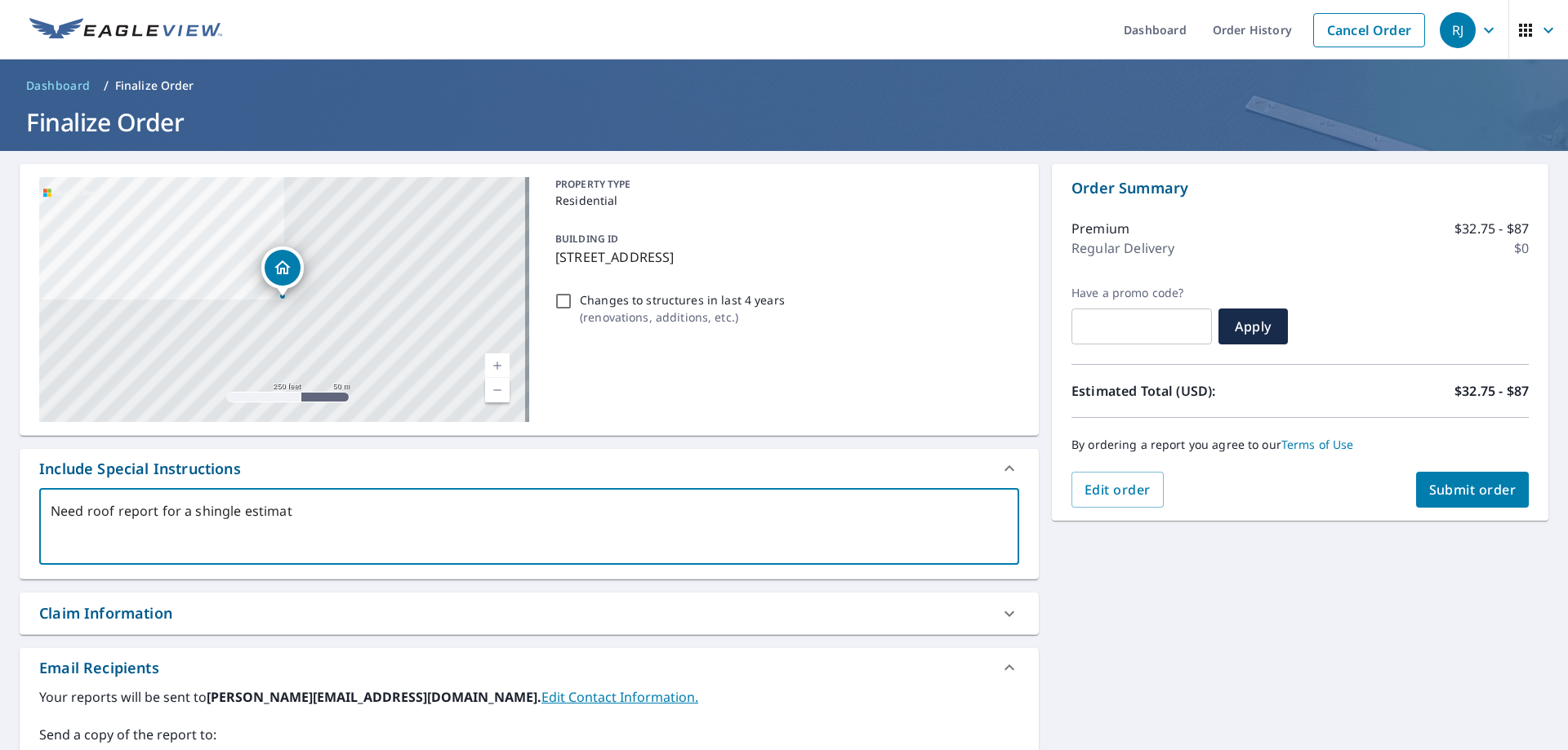
type textarea "x"
checkbox input "true"
type textarea "Need roof report for a shingle estimate"
type textarea "x"
checkbox input "true"
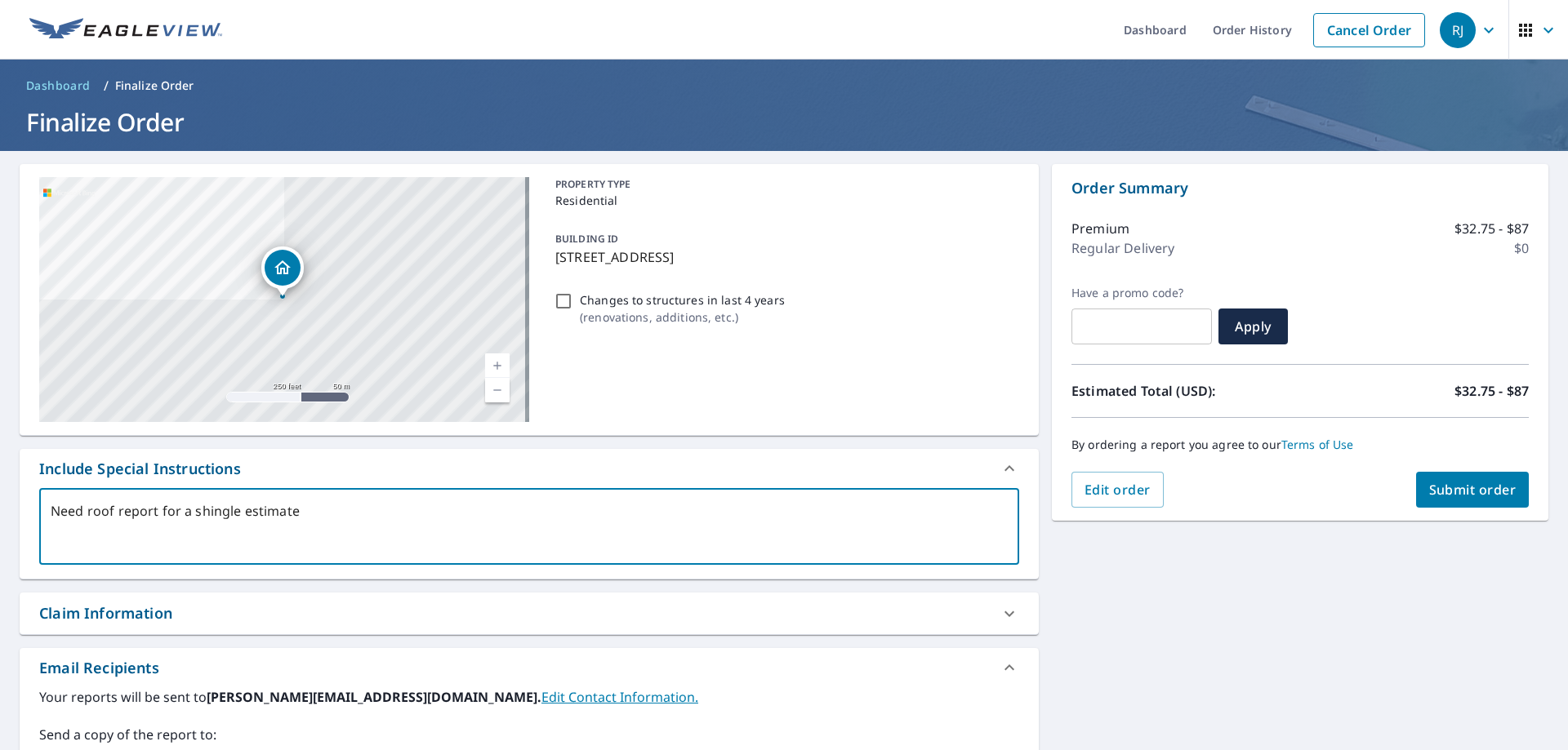
type textarea "Need roof report for a shingle estimate o"
type textarea "x"
checkbox input "true"
type textarea "Need roof report for a shingle estimate on"
type textarea "x"
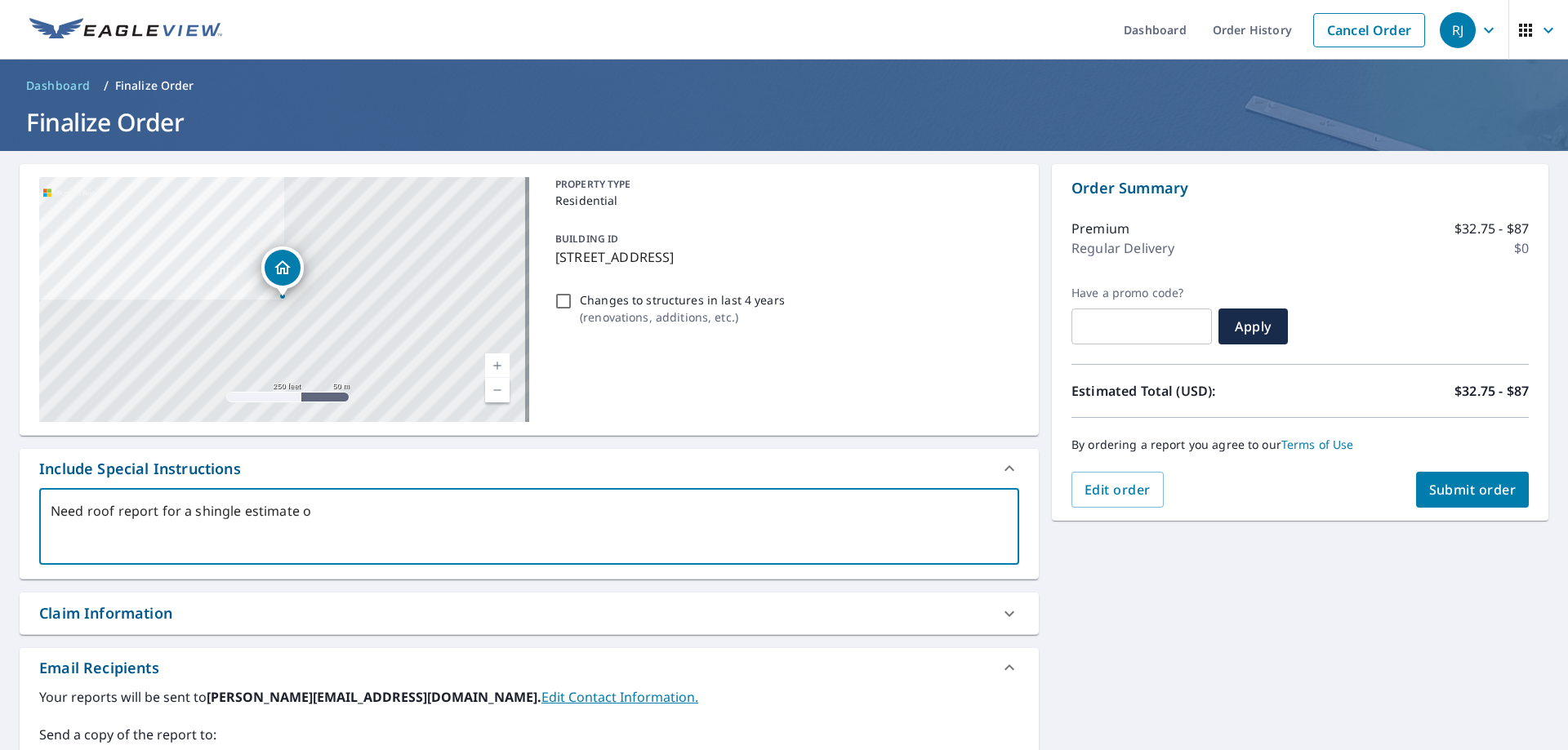
checkbox input "true"
type textarea "Need roof report for a shingle estimate on"
type textarea "x"
checkbox input "true"
type textarea "Need roof report for a shingle estimate on p"
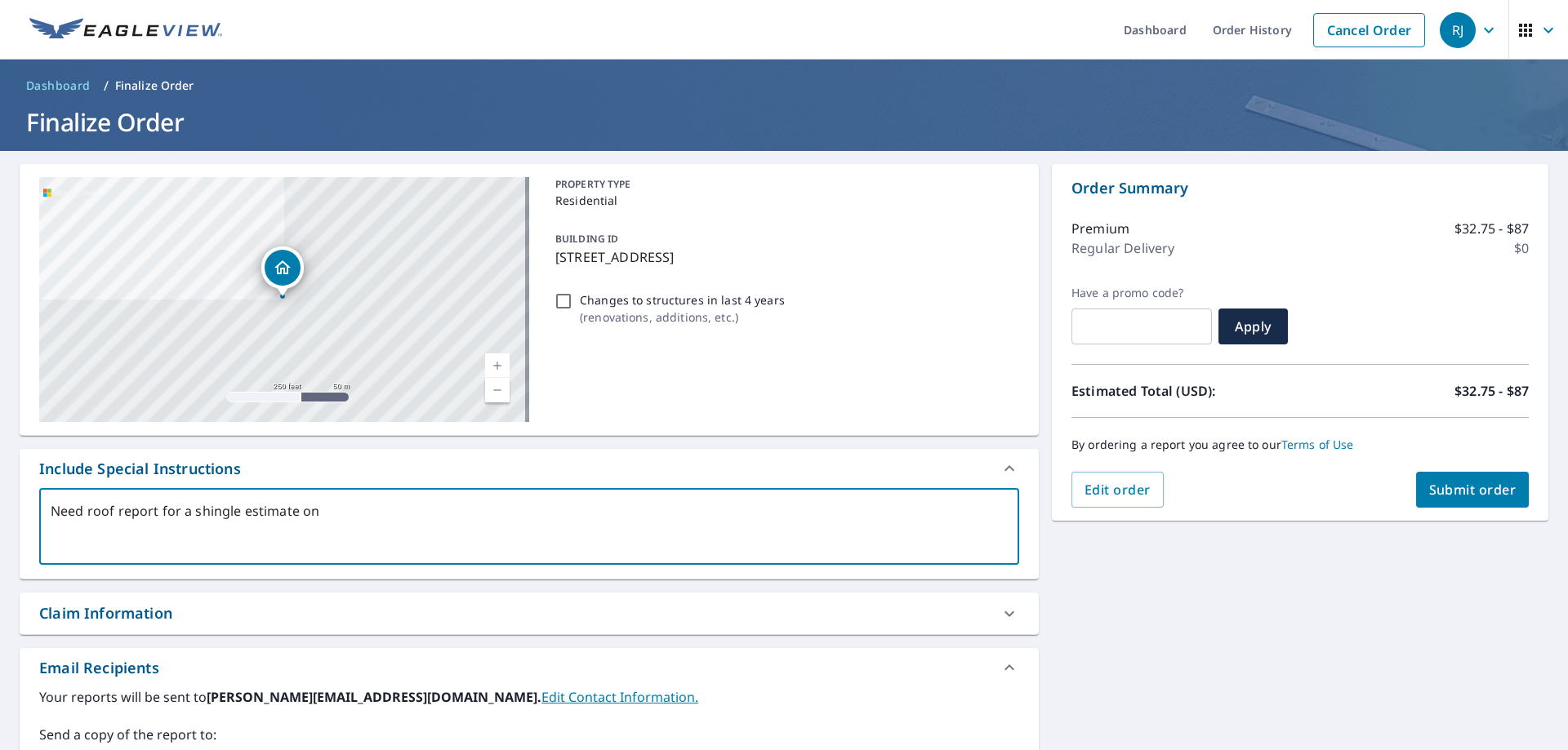
type textarea "x"
checkbox input "true"
type textarea "Need roof report for a shingle estimate on pr"
type textarea "x"
checkbox input "true"
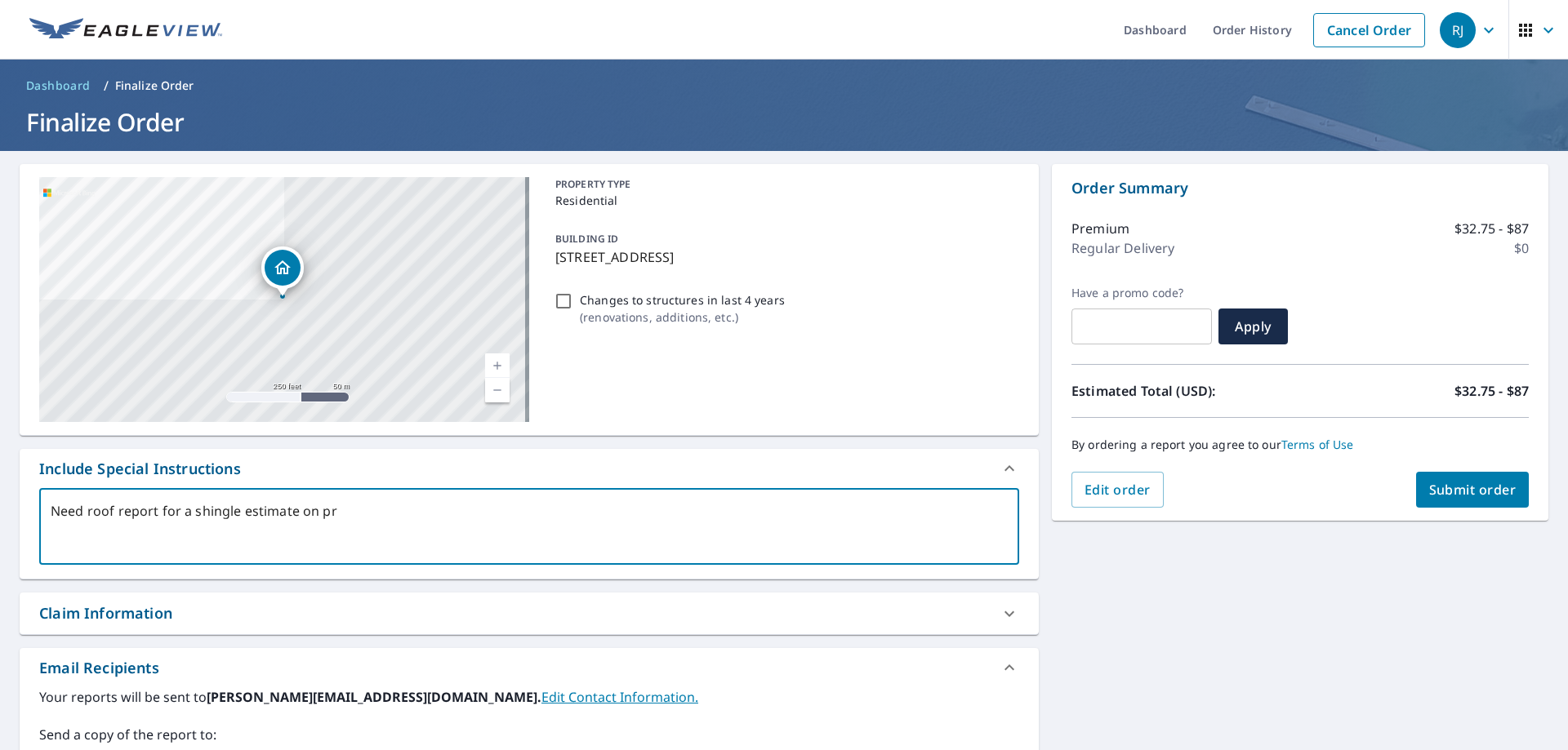
type textarea "Need roof report for a shingle estimate on pri"
type textarea "x"
checkbox input "true"
type textarea "Need roof report for a shingle estimate on prim"
type textarea "x"
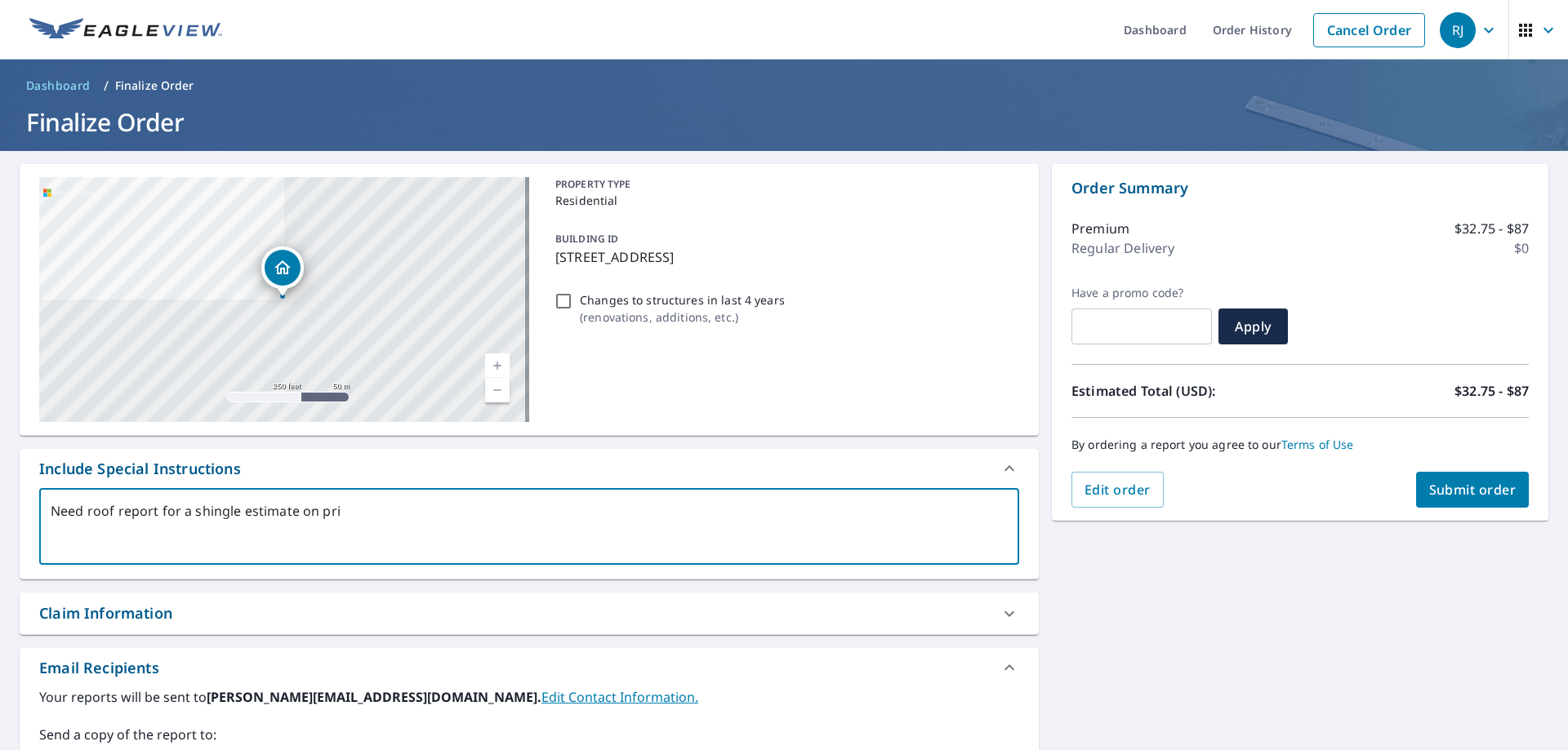
checkbox input "true"
type textarea "Need roof report for a shingle estimate on prima"
type textarea "x"
checkbox input "true"
type textarea "Need roof report for a shingle estimate on primar"
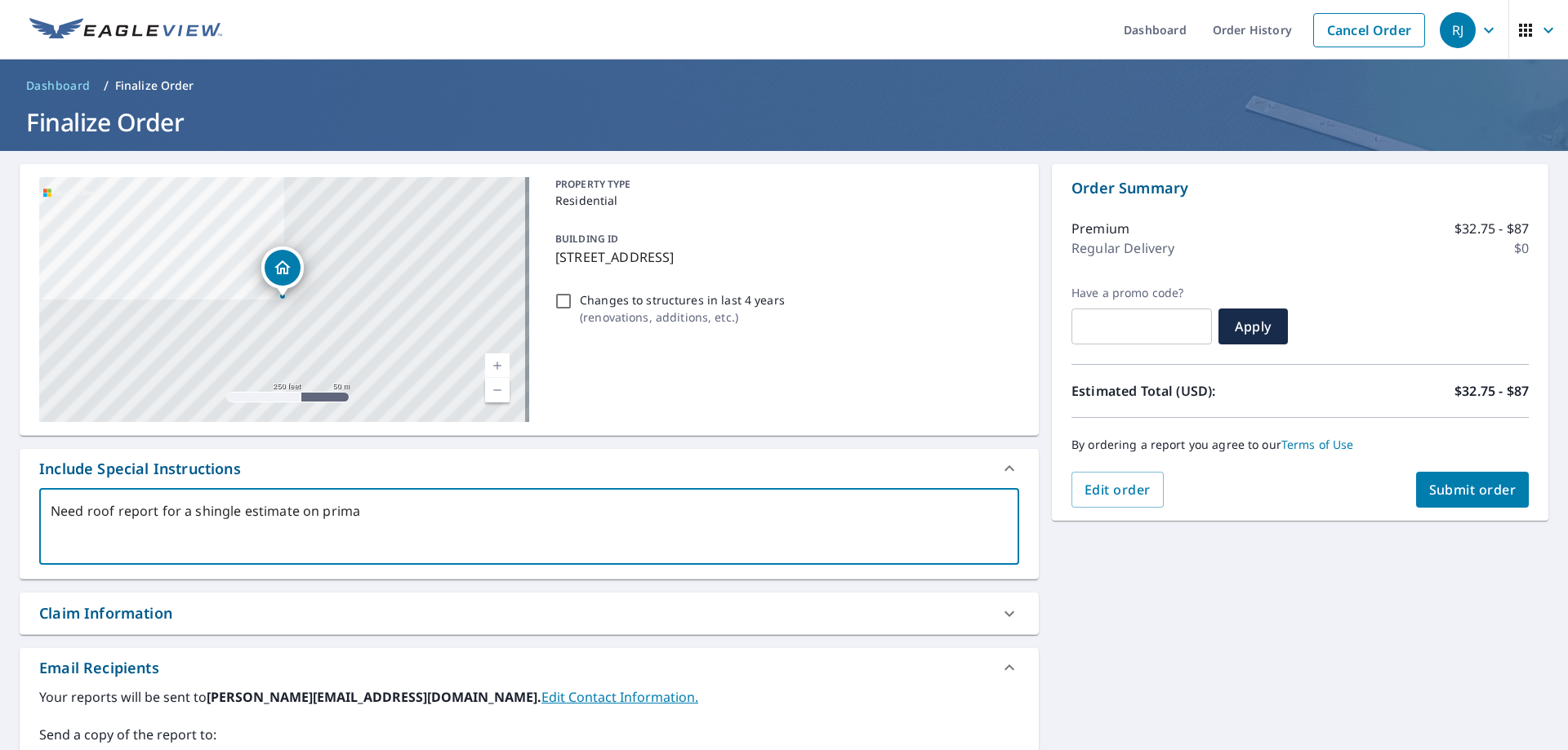
type textarea "x"
checkbox input "true"
type textarea "Need roof report for a shingle estimate on primary"
type textarea "x"
checkbox input "true"
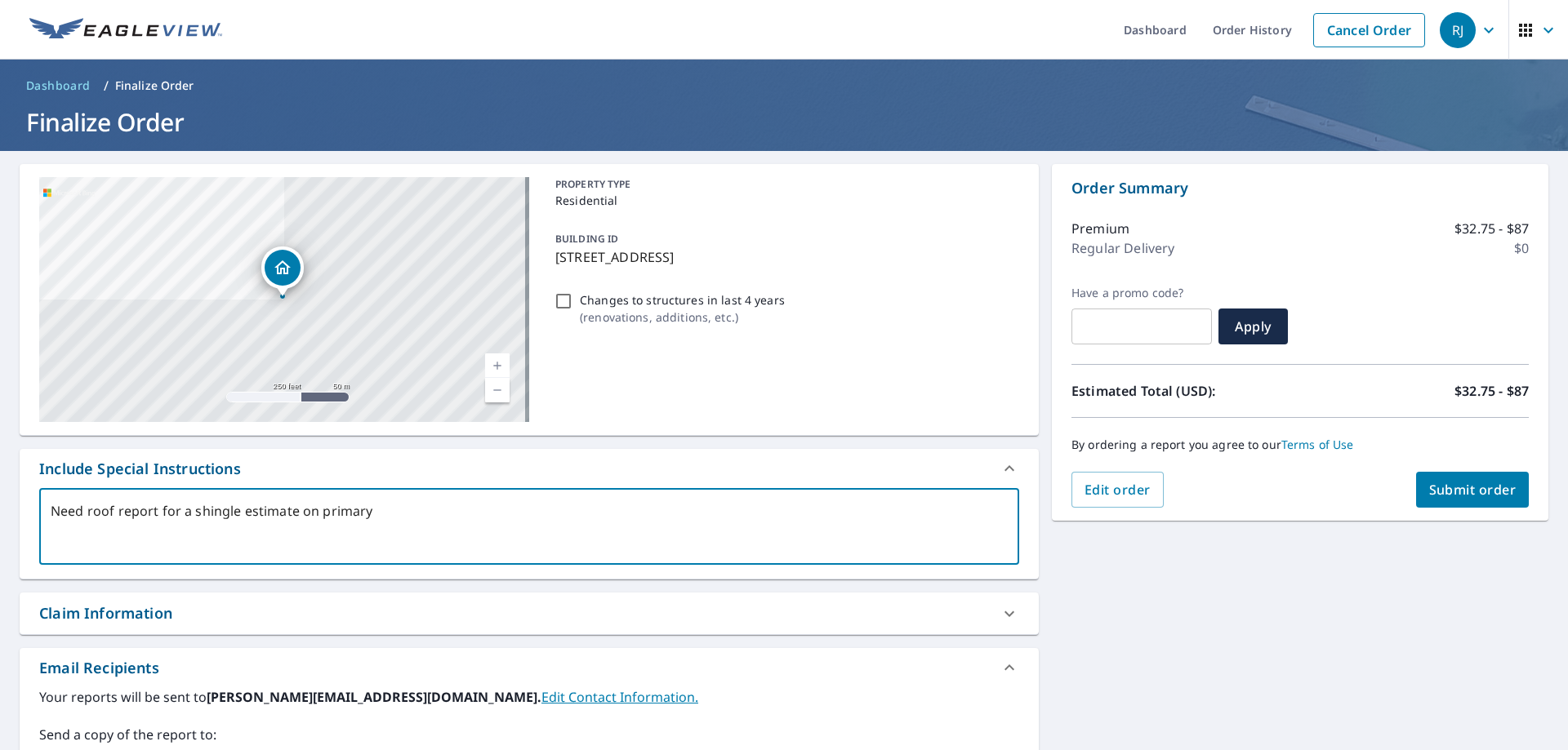
type textarea "Need roof report for a shingle estimate on primary"
type textarea "x"
checkbox input "true"
type textarea "Need roof report for a shingle estimate on primary s"
type textarea "x"
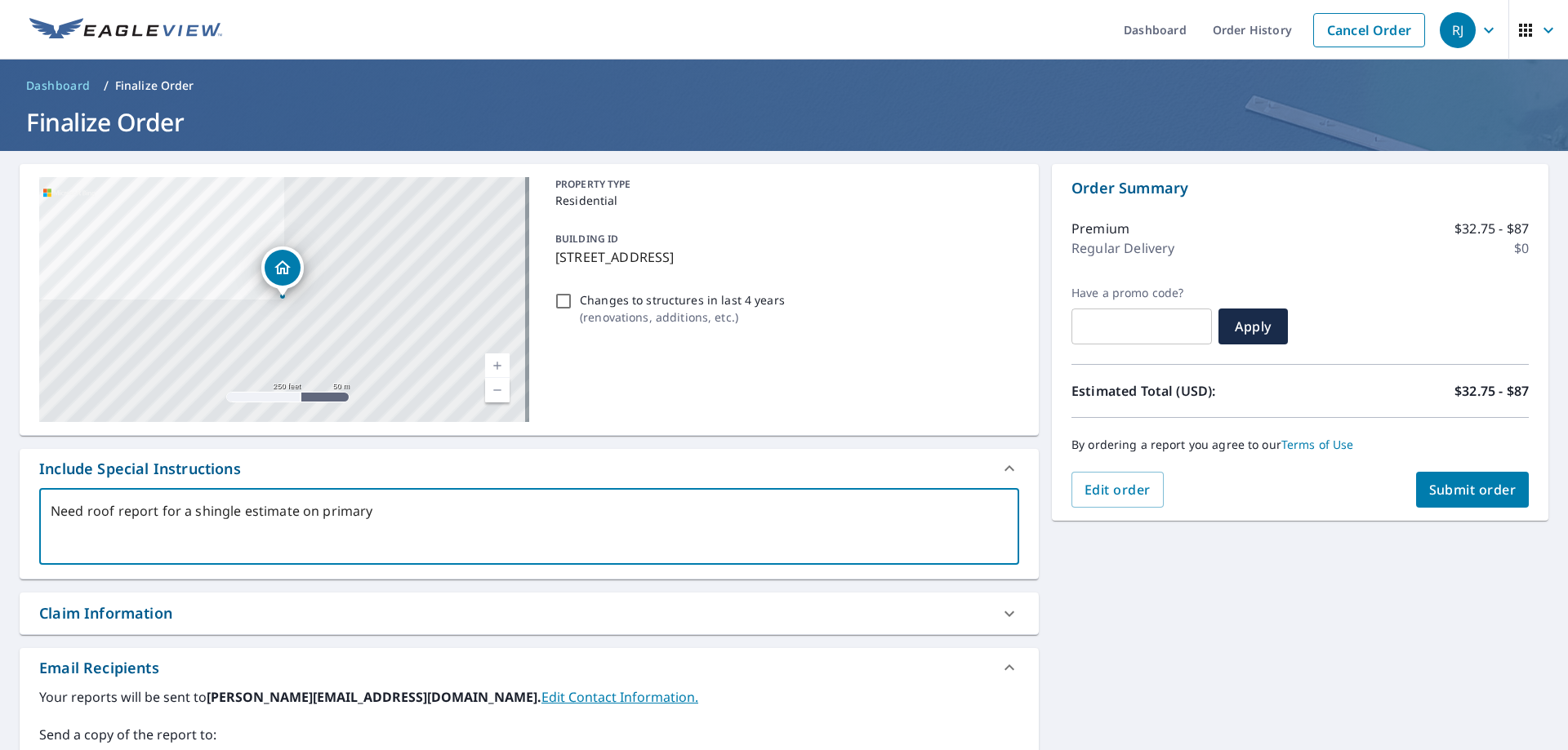
checkbox input "true"
type textarea "Need roof report for a shingle estimate on primary st"
type textarea "x"
checkbox input "true"
type textarea "Need roof report for a shingle estimate on primary str"
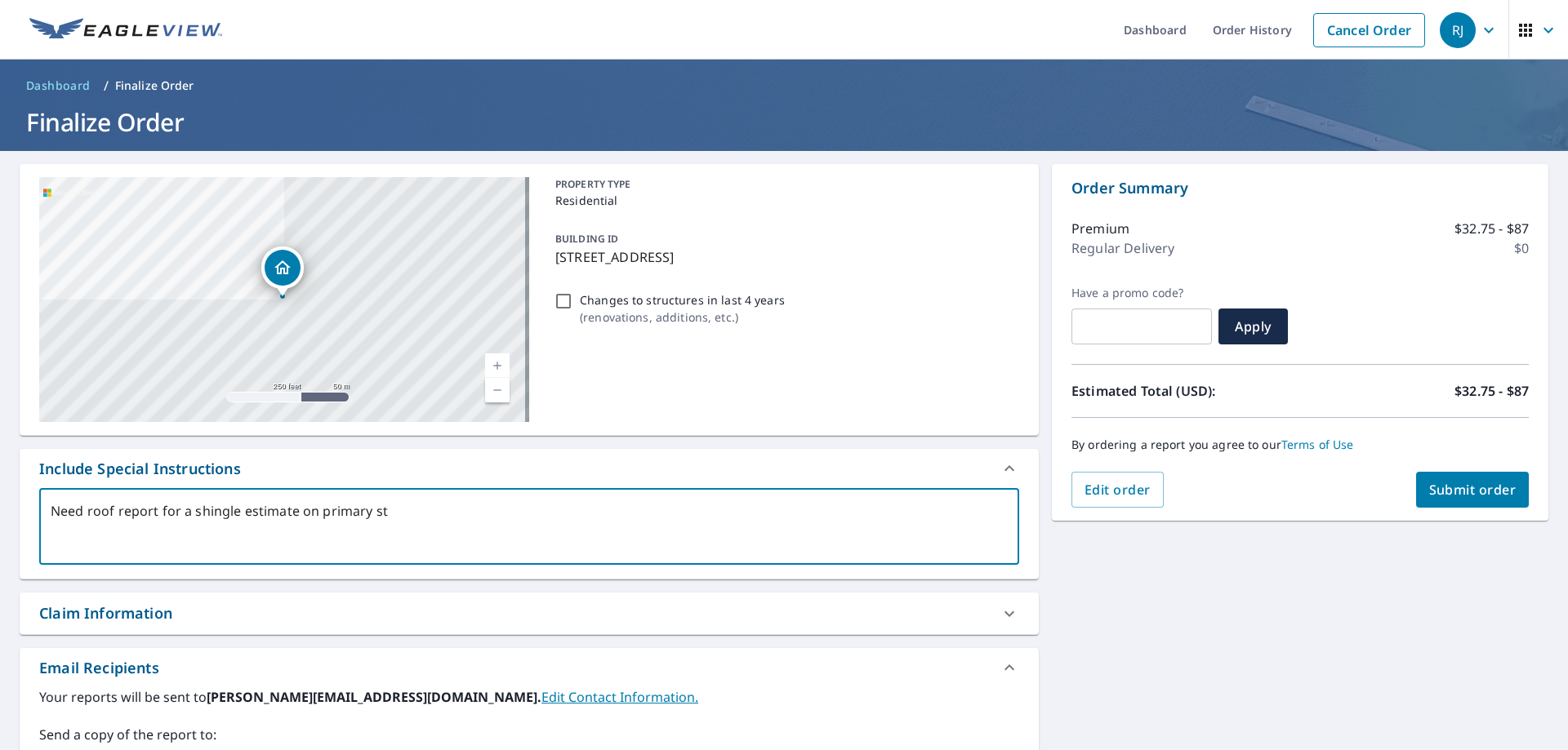
type textarea "x"
checkbox input "true"
type textarea "Need roof report for a shingle estimate on primary stru"
type textarea "x"
checkbox input "true"
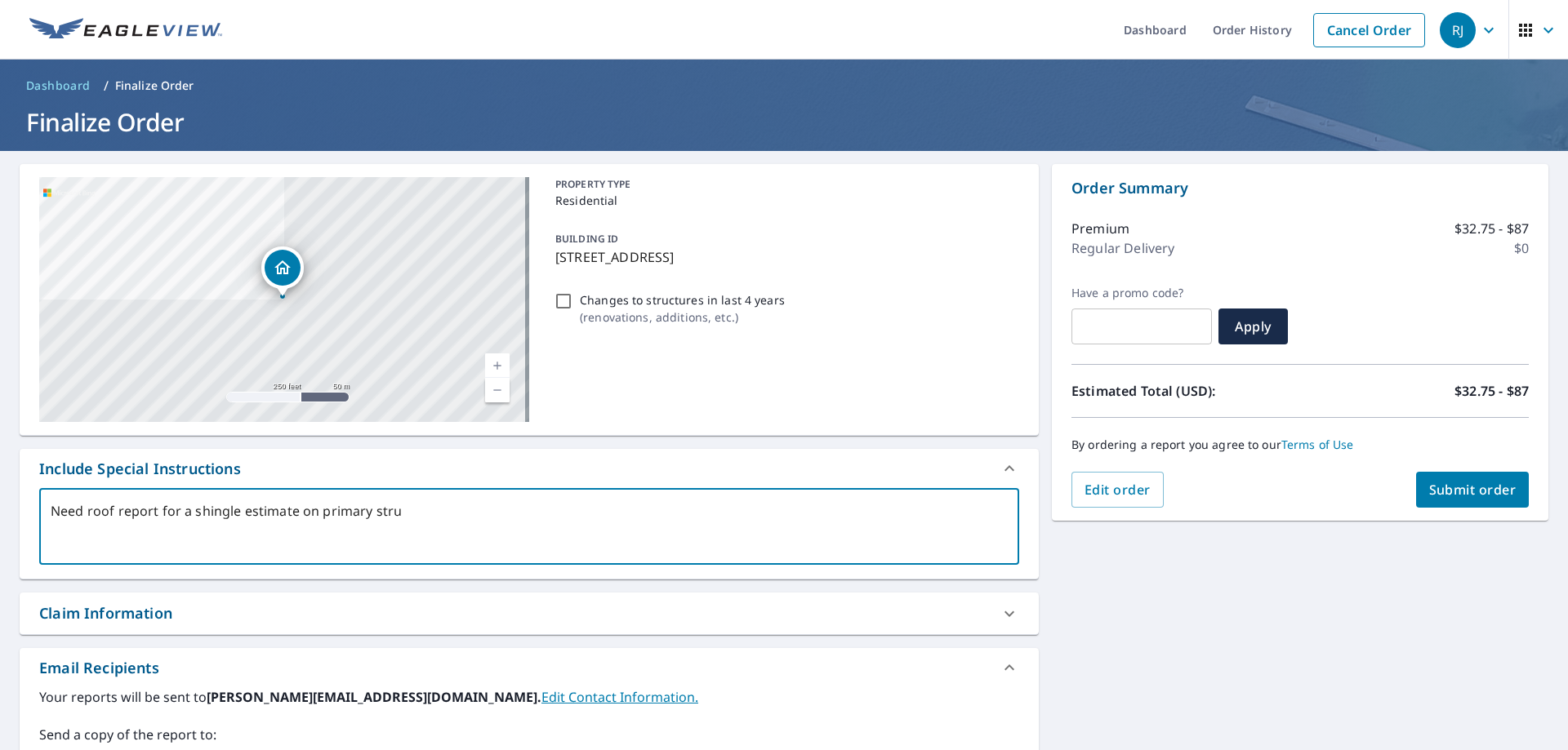
type textarea "Need roof report for a shingle estimate on primary struc"
type textarea "x"
checkbox input "true"
type textarea "Need roof report for a shingle estimate on primary struct"
type textarea "x"
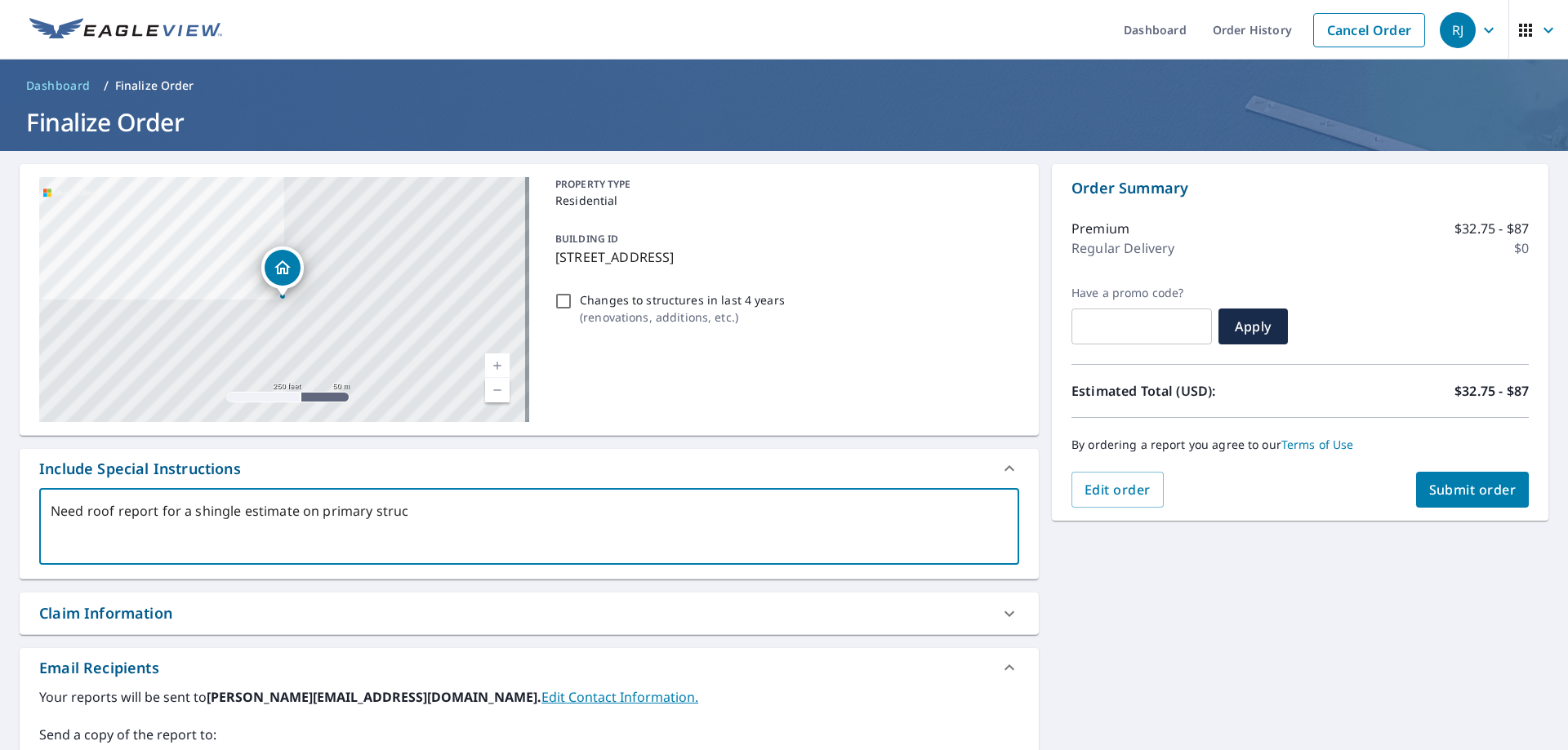
checkbox input "true"
type textarea "Need roof report for a shingle estimate on primary structu"
type textarea "x"
checkbox input "true"
type textarea "Need roof report for a shingle estimate on primary structur"
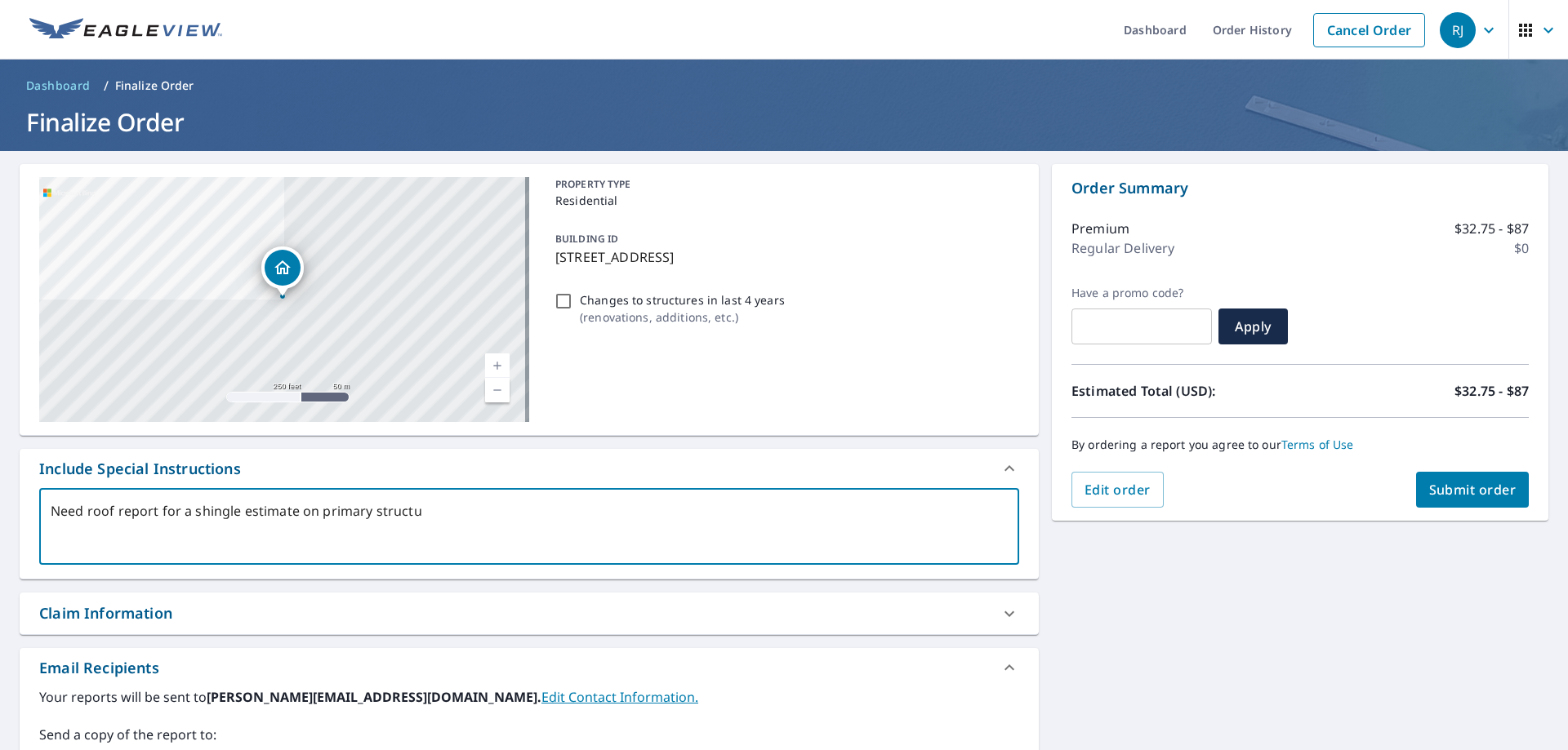
type textarea "x"
checkbox input "true"
type textarea "Need roof report for a shingle estimate on primary structure"
type textarea "x"
checkbox input "true"
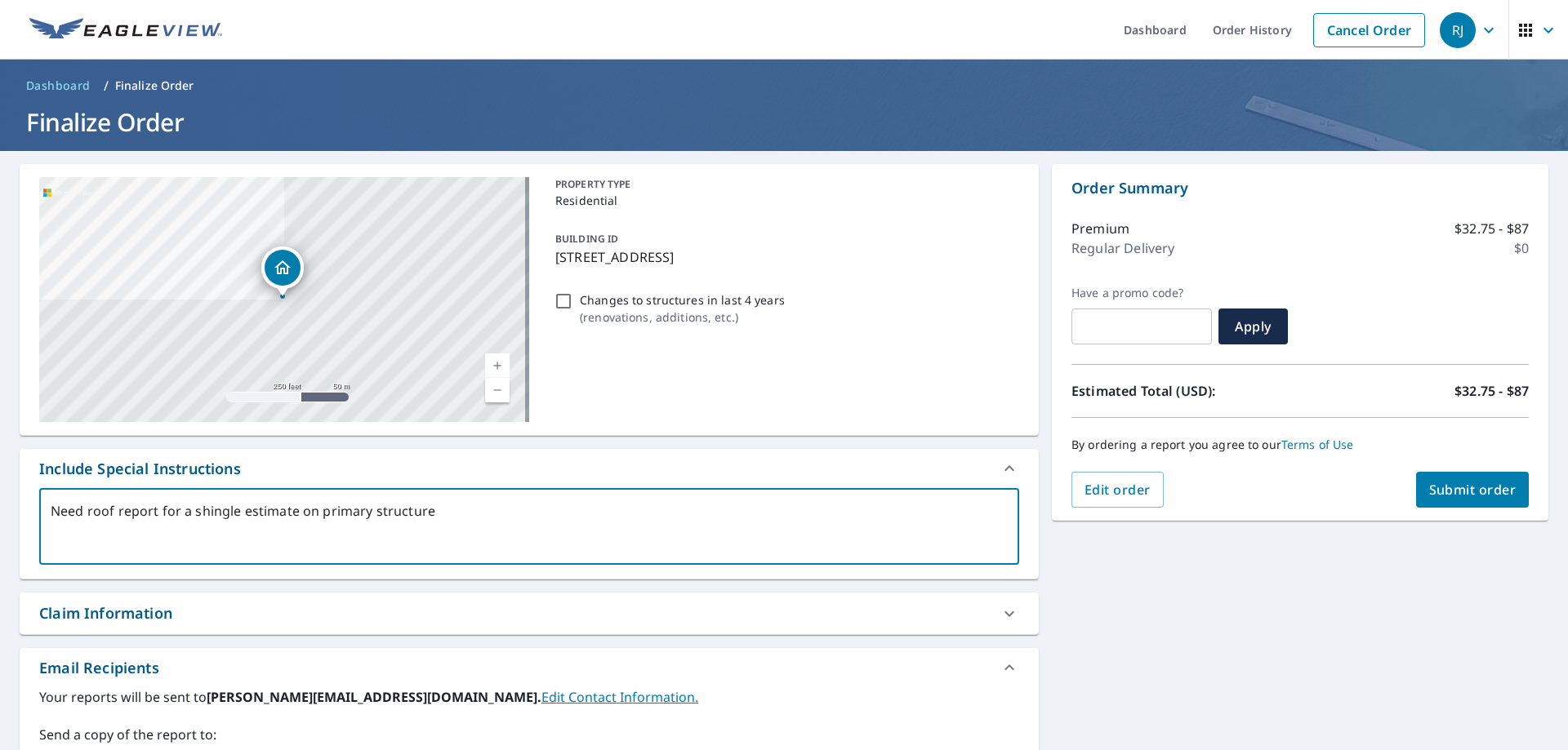
type textarea "Need roof report for a shingle estimate on primary structure"
type textarea "x"
checkbox input "true"
type textarea "Need roof report for a shingle estimate on primary structure &"
type textarea "x"
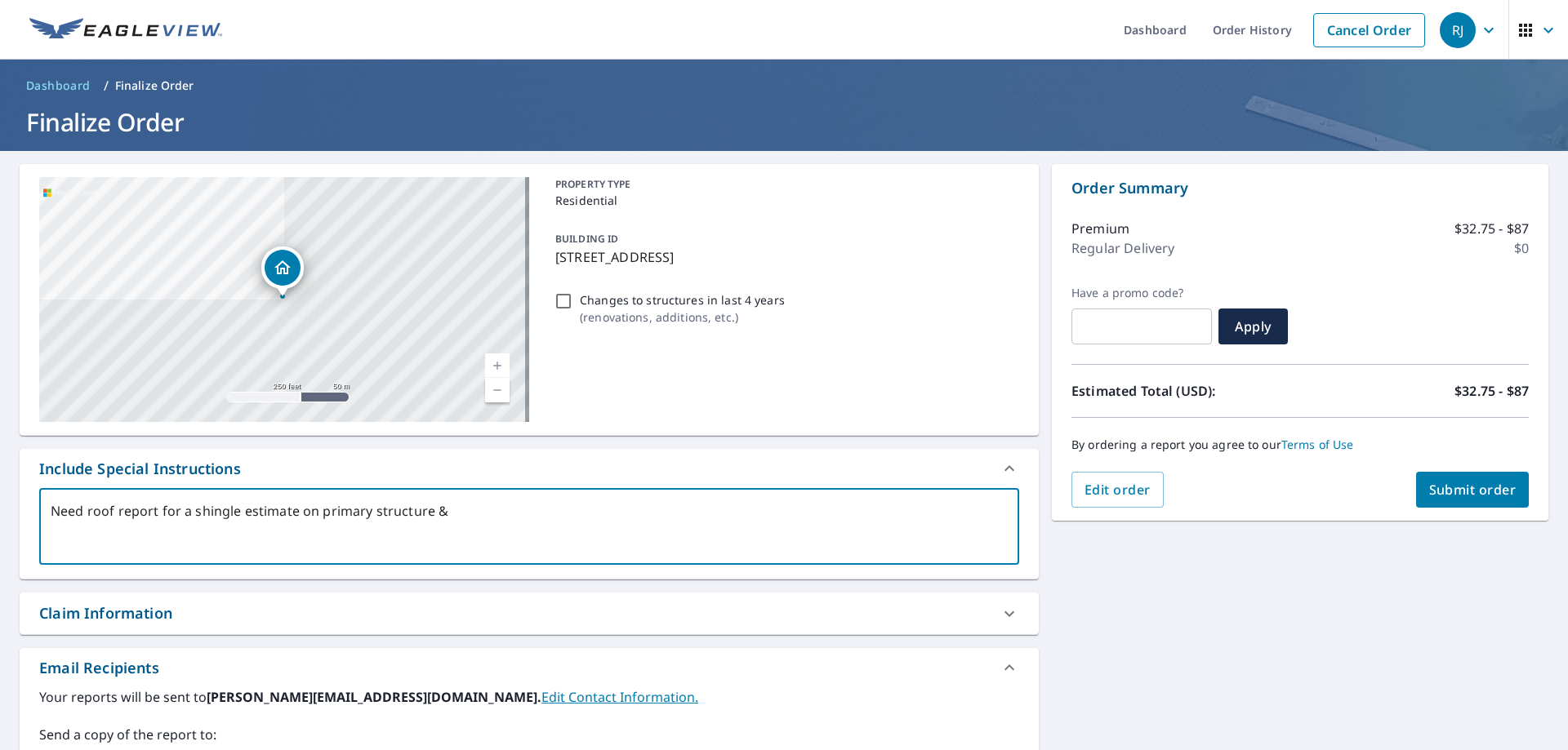
checkbox input "true"
type textarea "Need roof report for a shingle estimate on primary structure &"
type textarea "x"
checkbox input "true"
type textarea "Need roof report for a shingle estimate on primary structure & d"
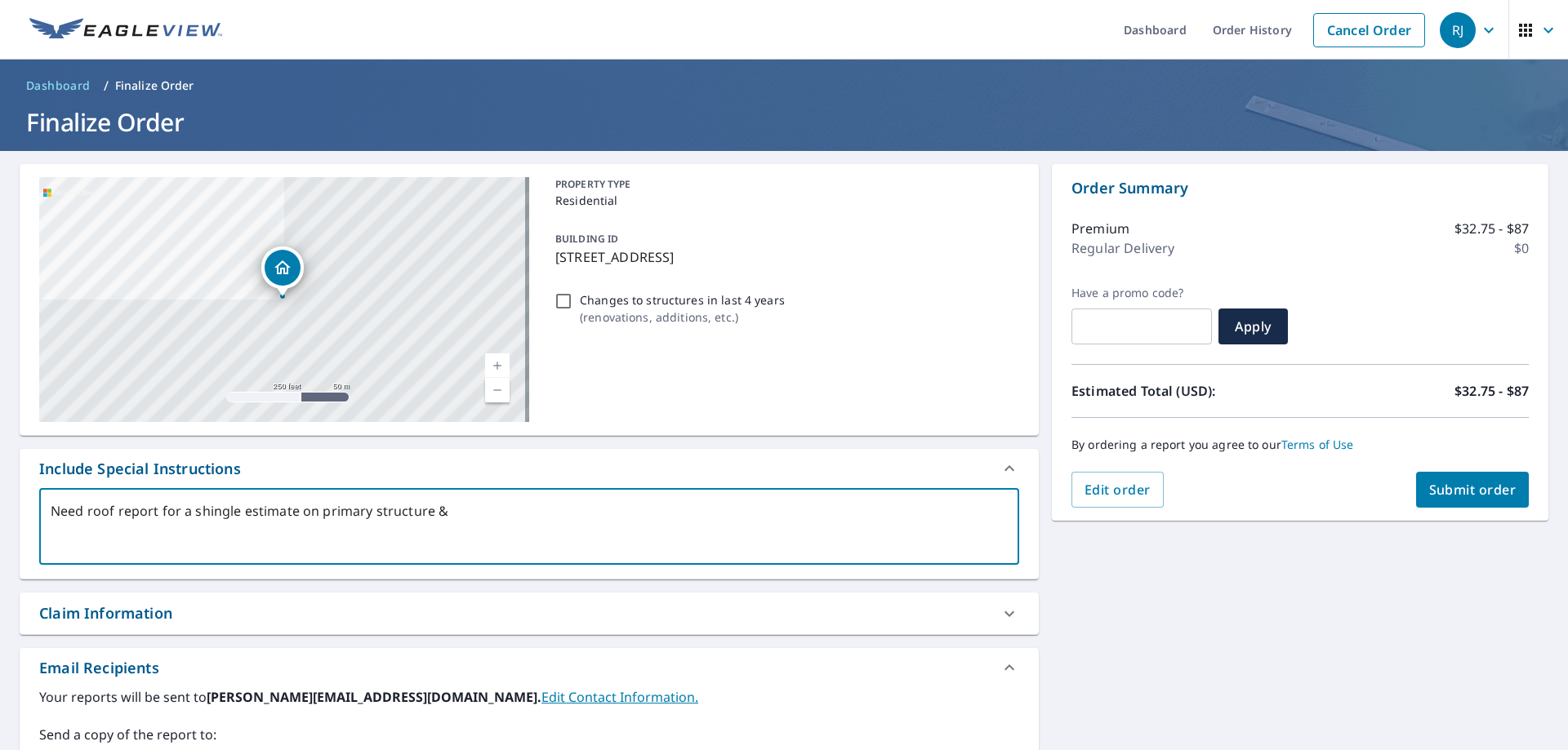
type textarea "x"
checkbox input "true"
type textarea "Need roof report for a shingle estimate on primary structure & de"
type textarea "x"
checkbox input "true"
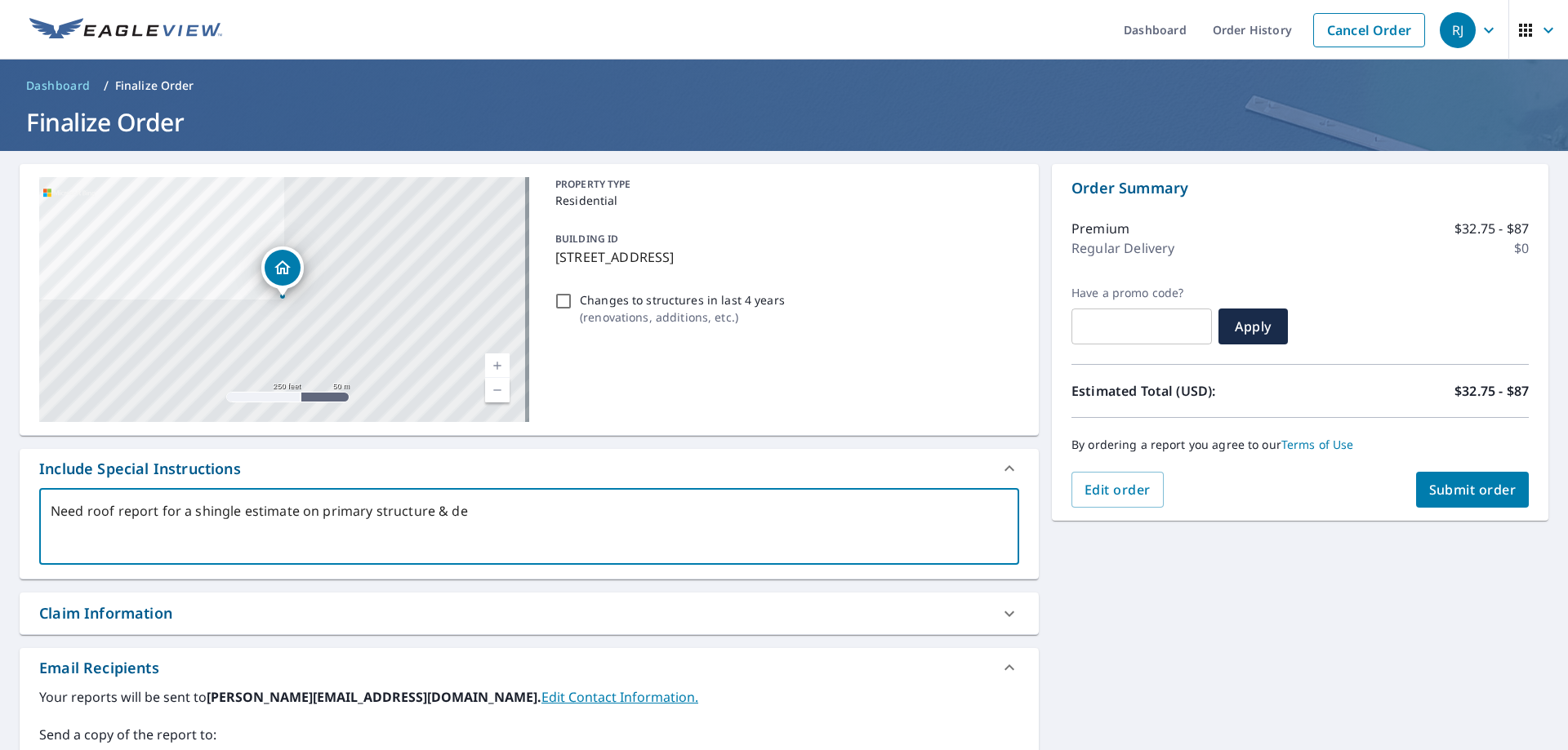
type textarea "Need roof report for a shingle estimate on primary structure & det"
type textarea "x"
checkbox input "true"
click at [509, 508] on textarea "Need roof report for a shingle estimate on primary structure & detached behind …" at bounding box center [528, 527] width 957 height 47
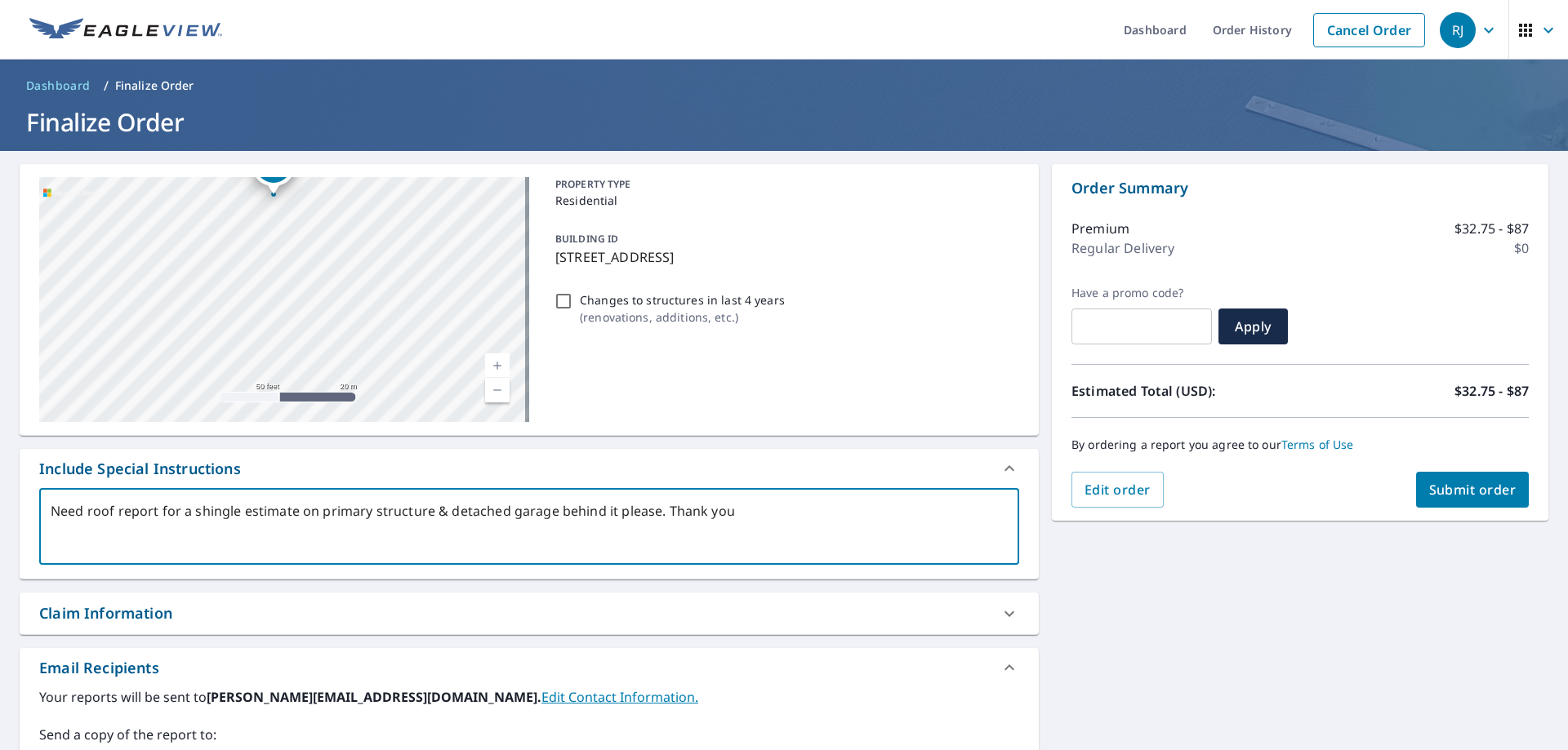
drag, startPoint x: 332, startPoint y: 299, endPoint x: 358, endPoint y: 246, distance: 59.0
click at [358, 246] on div "[STREET_ADDRESS]" at bounding box center [284, 299] width 490 height 245
drag, startPoint x: 366, startPoint y: 324, endPoint x: 365, endPoint y: 233, distance: 91.0
click at [365, 233] on div "[STREET_ADDRESS]" at bounding box center [284, 299] width 490 height 245
drag, startPoint x: 385, startPoint y: 346, endPoint x: 389, endPoint y: 420, distance: 74.1
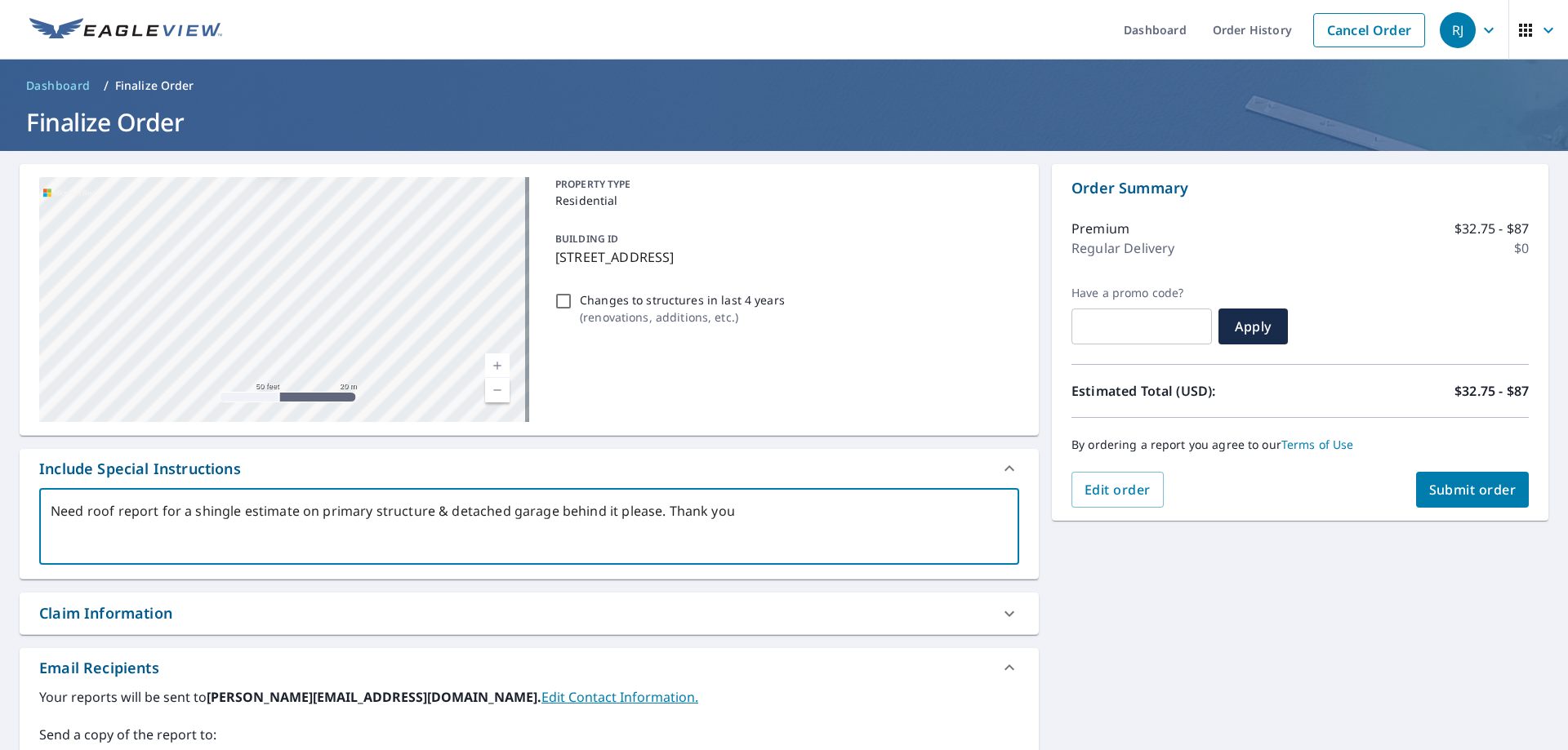
click at [389, 420] on div "[STREET_ADDRESS]" at bounding box center [284, 299] width 490 height 245
drag, startPoint x: 360, startPoint y: 280, endPoint x: 360, endPoint y: 410, distance: 130.0
click at [360, 410] on div "[STREET_ADDRESS]" at bounding box center [284, 299] width 490 height 245
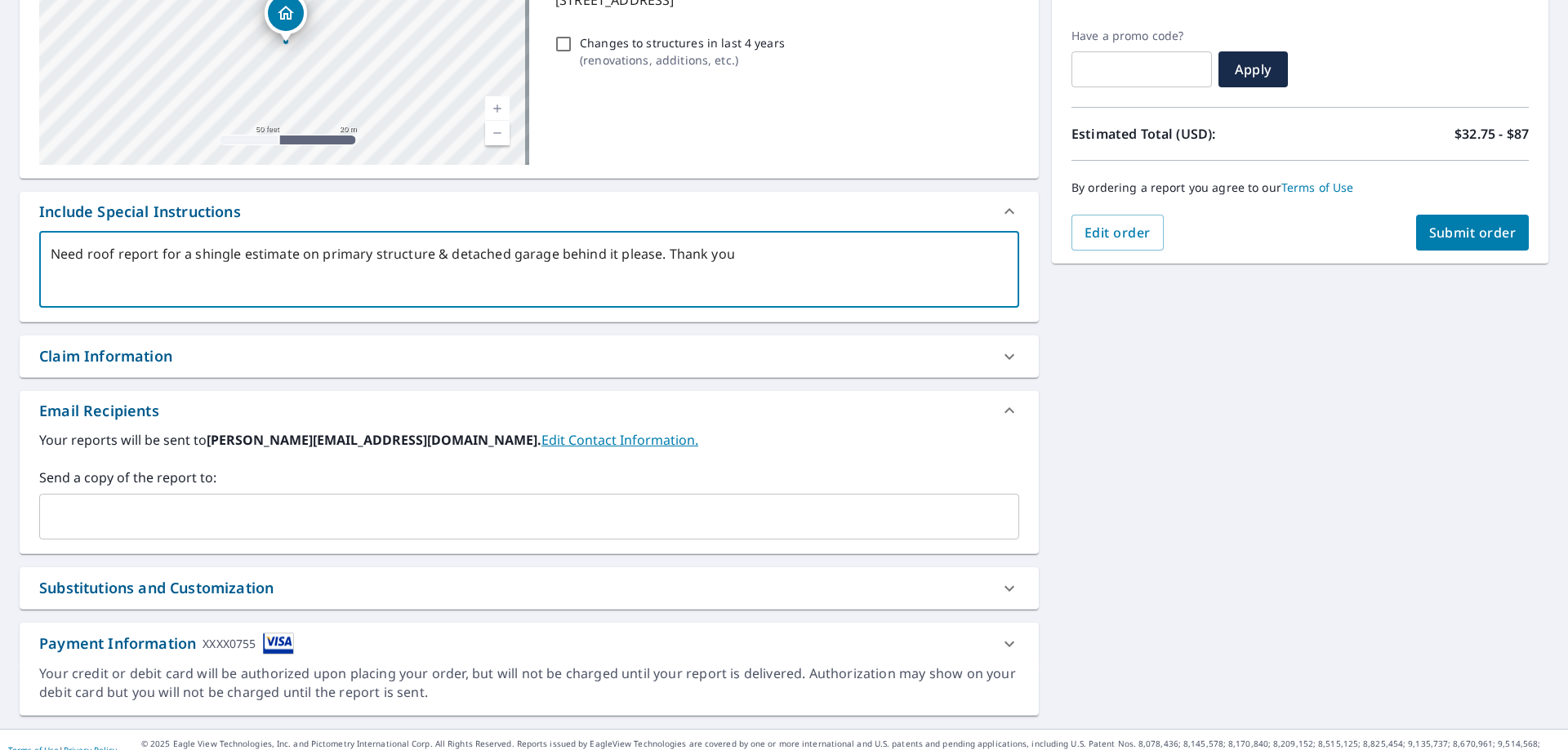
scroll to position [277, 0]
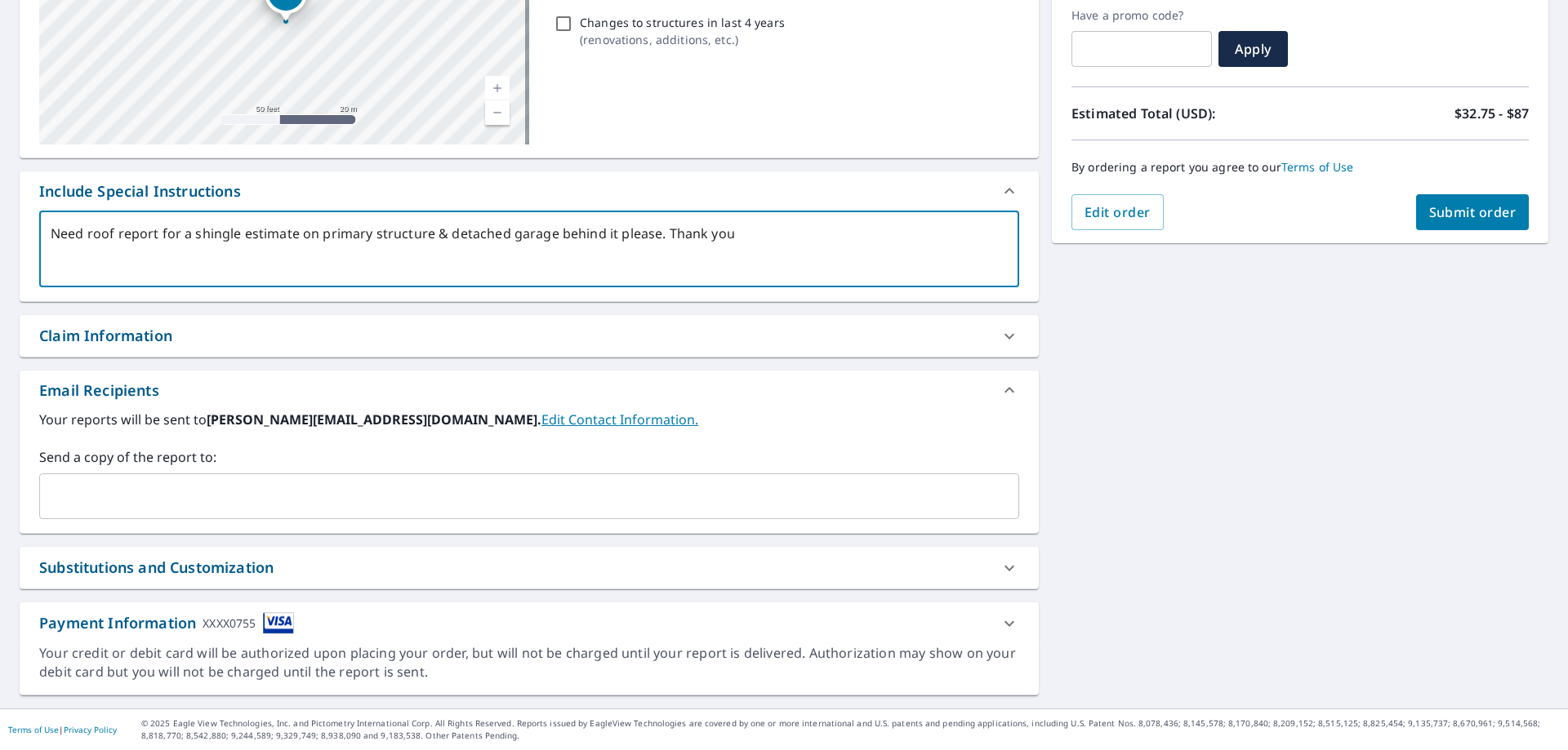
click at [174, 485] on input "text" at bounding box center [517, 496] width 941 height 31
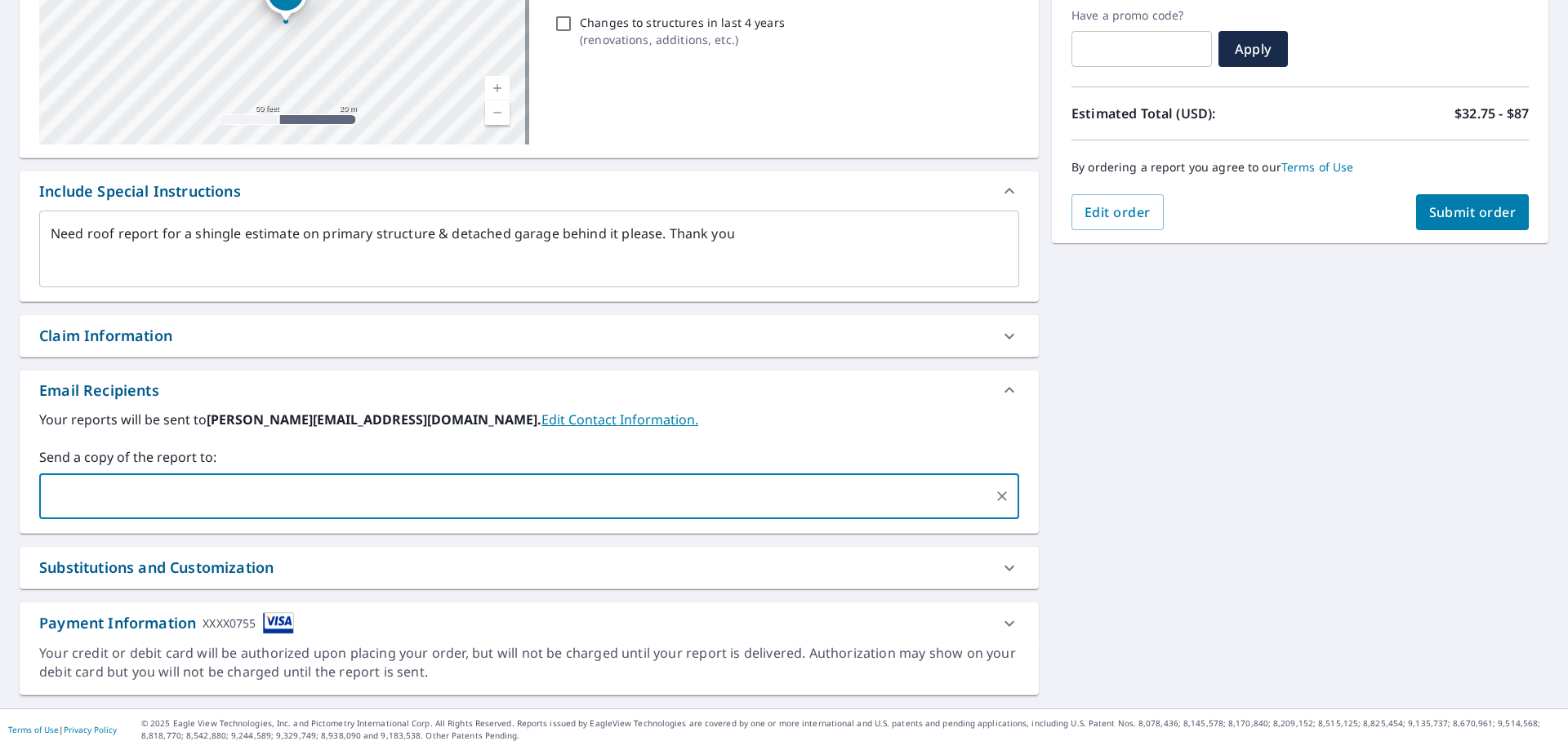
click at [837, 426] on label "Your reports will be sent to [PERSON_NAME][EMAIL_ADDRESS][DOMAIN_NAME]. Edit Co…" at bounding box center [529, 419] width 980 height 19
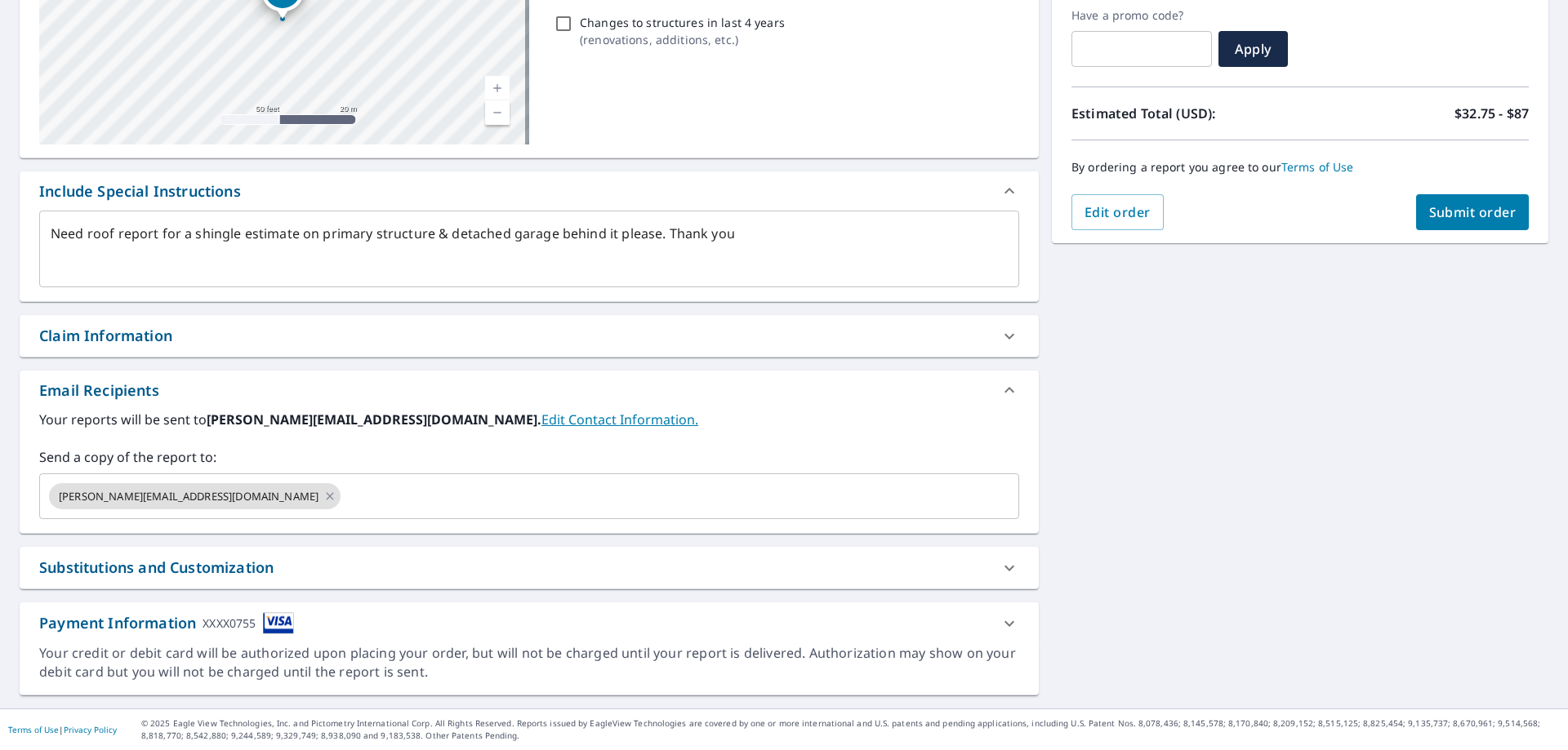
click at [1443, 207] on span "Submit order" at bounding box center [1472, 212] width 87 height 18
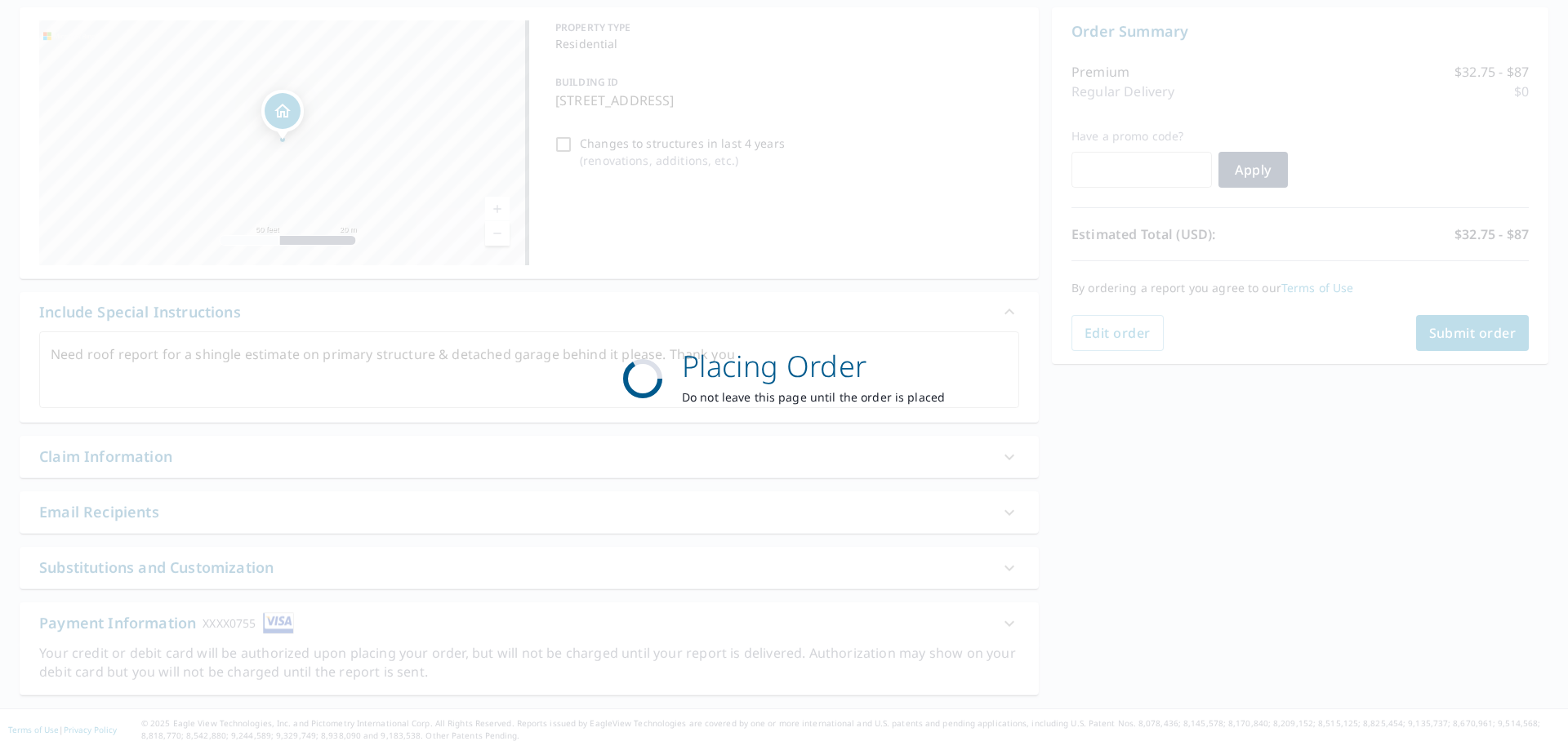
scroll to position [157, 0]
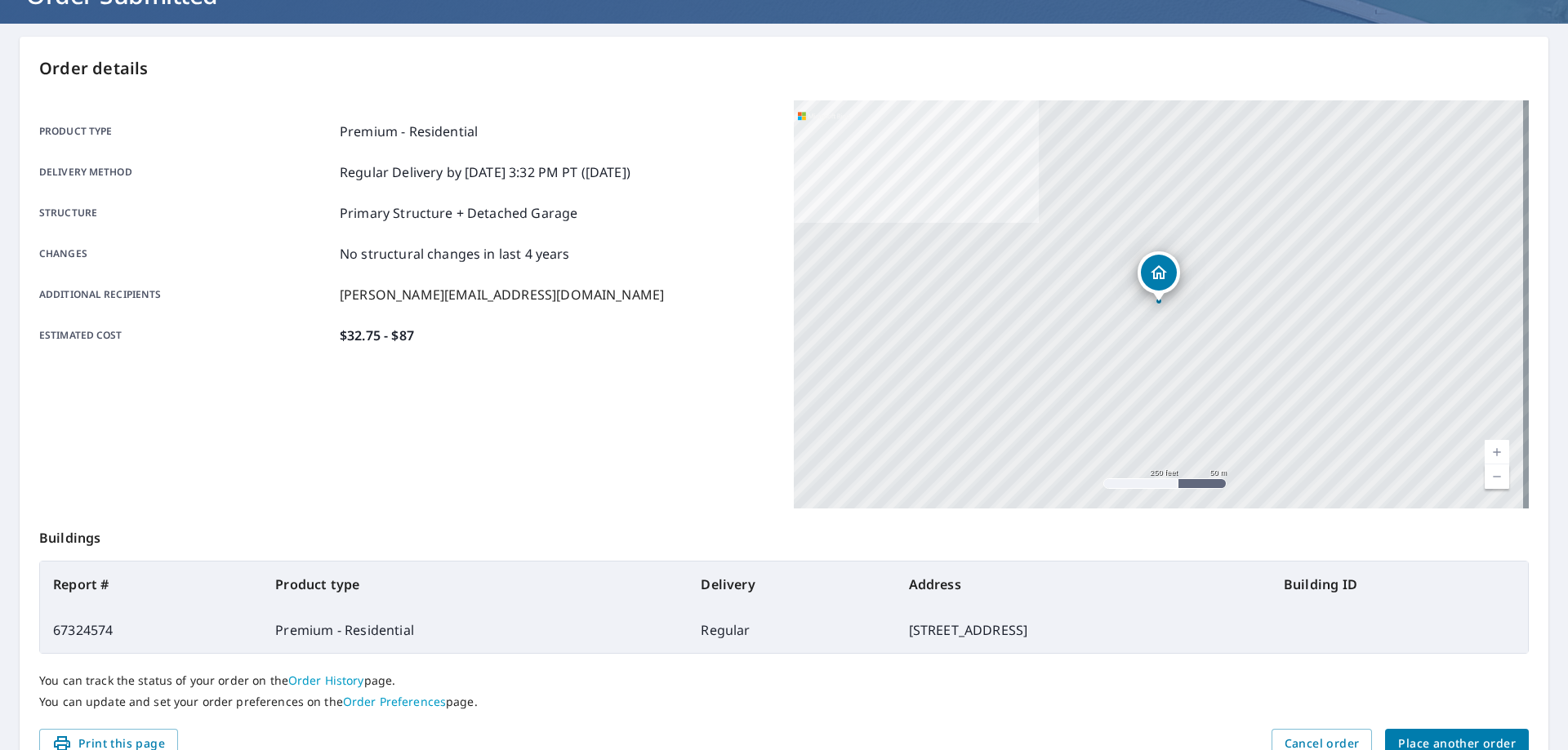
scroll to position [211, 0]
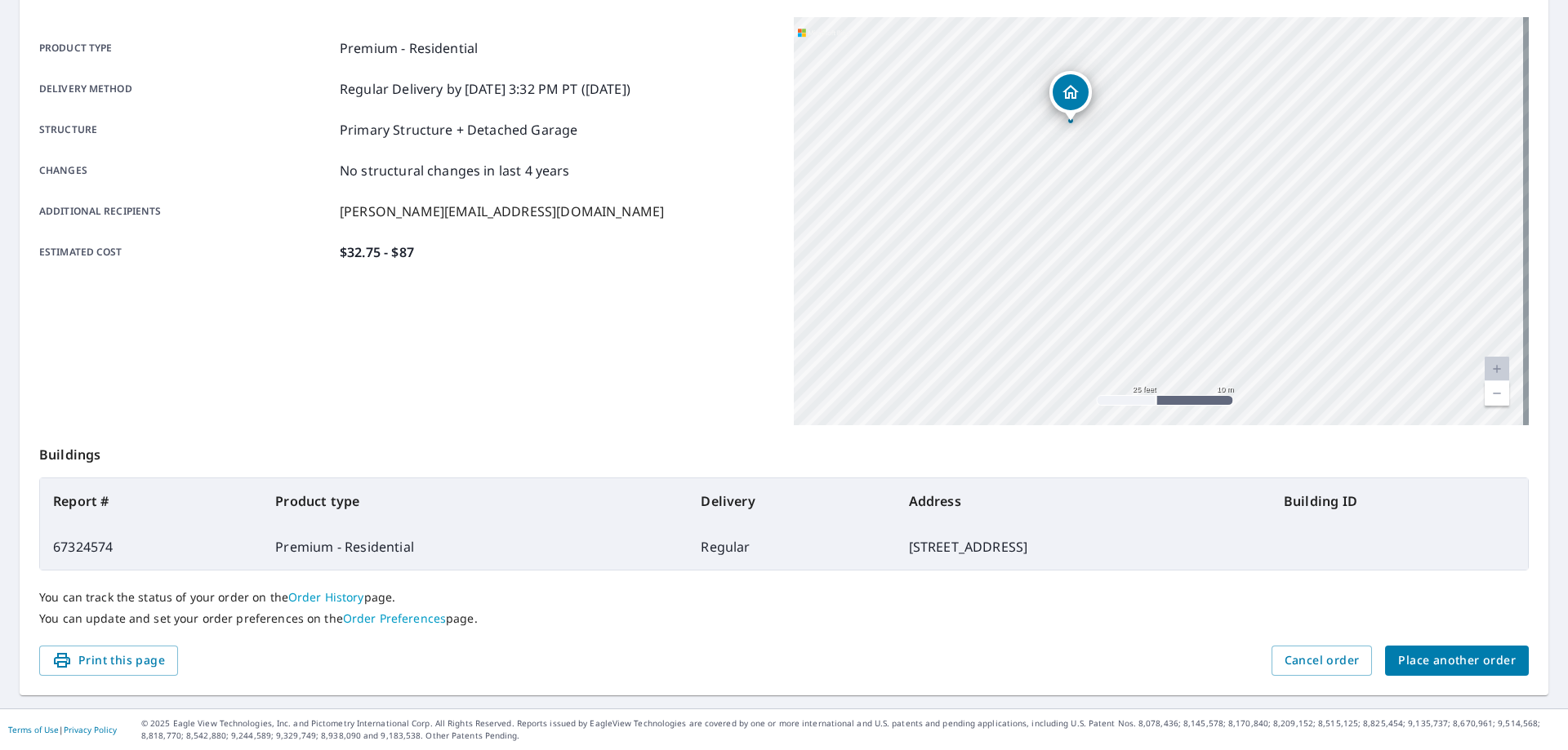
drag, startPoint x: 1325, startPoint y: 200, endPoint x: 1097, endPoint y: 200, distance: 228.0
click at [1097, 200] on div "[STREET_ADDRESS]" at bounding box center [1161, 222] width 735 height 408
drag, startPoint x: 1131, startPoint y: 212, endPoint x: 1132, endPoint y: 228, distance: 16.0
click at [1132, 228] on div "[STREET_ADDRESS]" at bounding box center [1161, 222] width 735 height 408
